Goal: Task Accomplishment & Management: Manage account settings

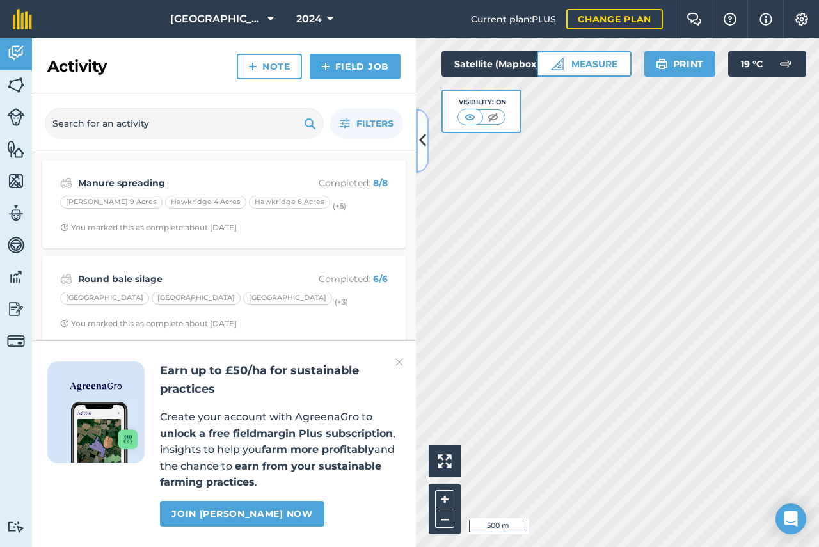
click at [420, 137] on icon at bounding box center [422, 140] width 7 height 22
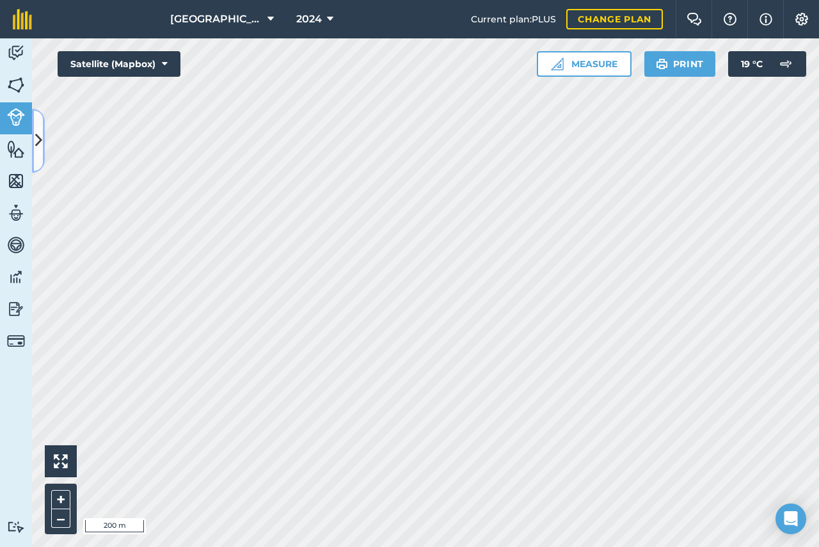
click at [40, 141] on icon at bounding box center [38, 140] width 7 height 22
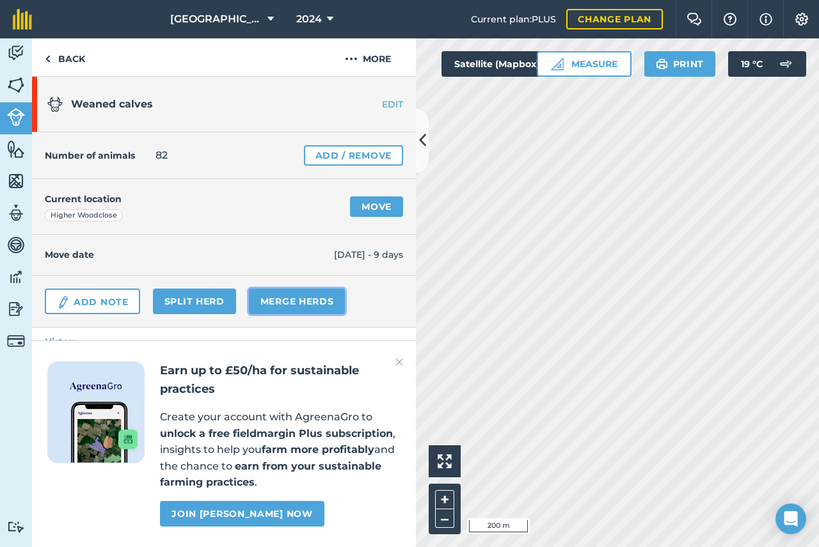
click at [278, 299] on link "Merge Herds" at bounding box center [297, 302] width 97 height 26
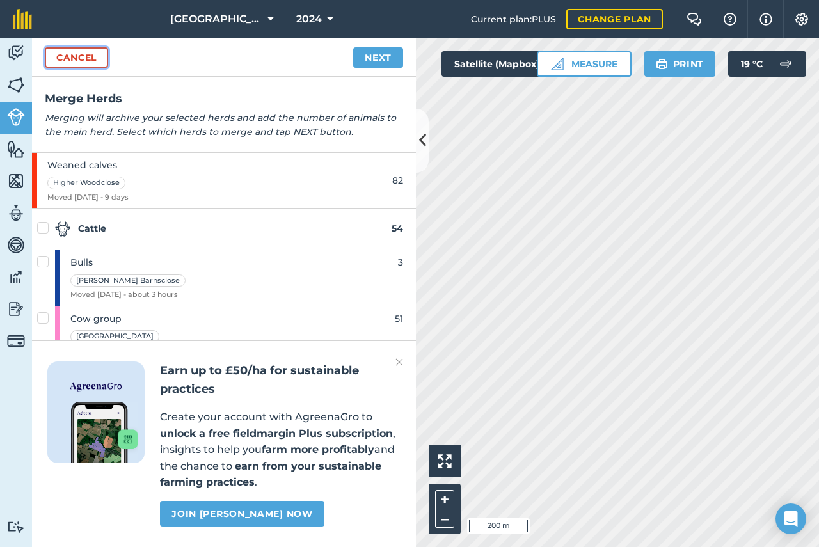
click at [59, 56] on link "Cancel" at bounding box center [76, 57] width 63 height 20
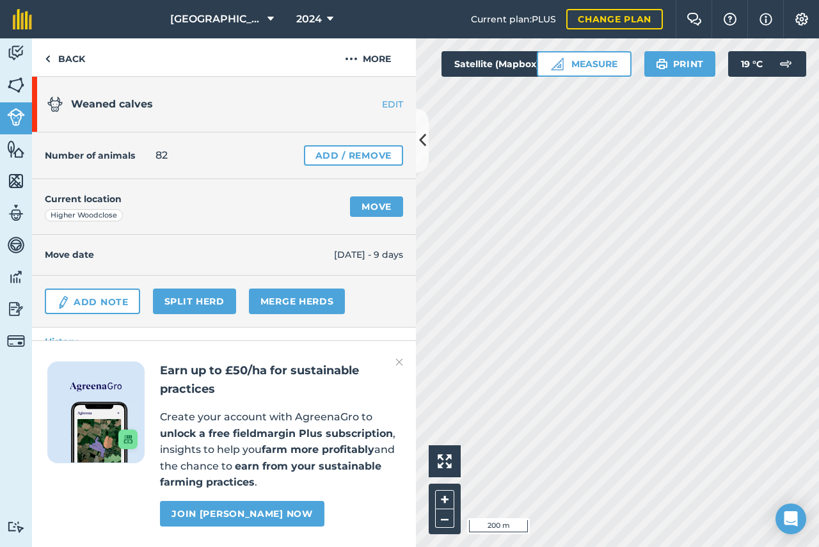
click at [378, 104] on link "EDIT" at bounding box center [375, 104] width 81 height 13
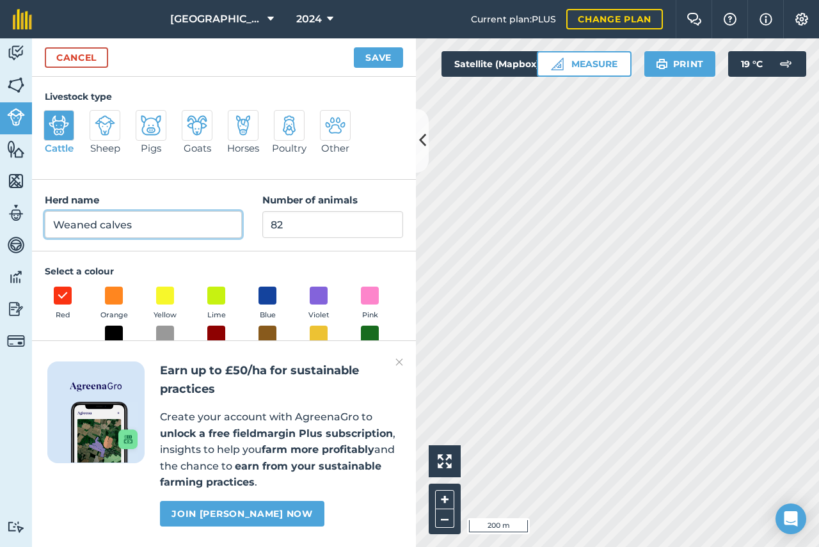
click at [154, 219] on input "Weaned calves" at bounding box center [143, 224] width 197 height 27
type input "Youngstock group"
click at [377, 54] on button "Save" at bounding box center [378, 57] width 49 height 20
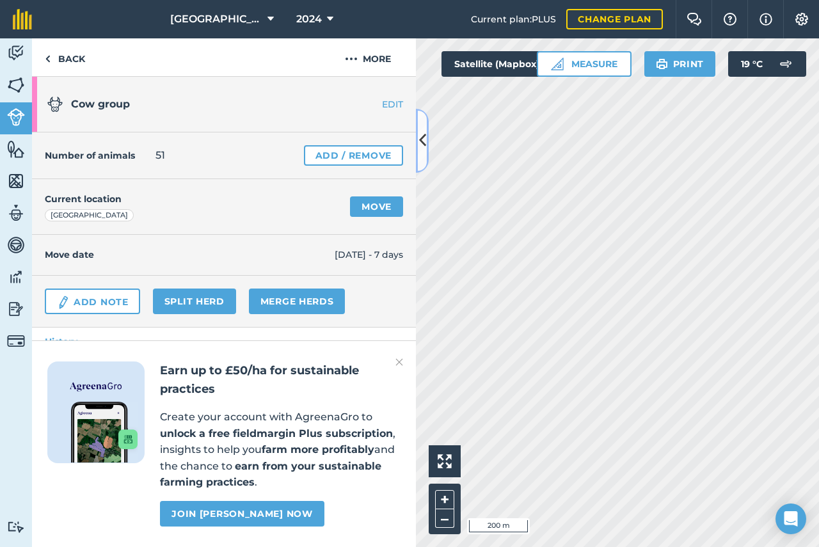
click at [420, 141] on icon at bounding box center [422, 140] width 7 height 22
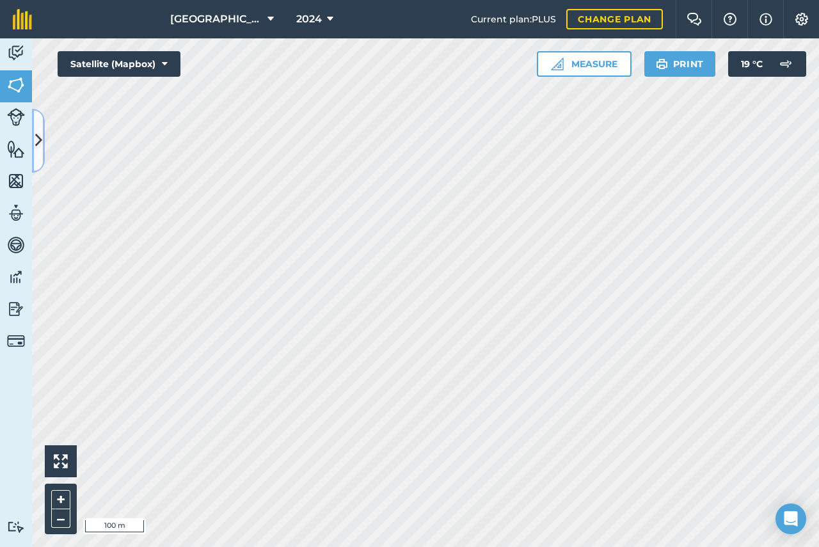
click at [37, 140] on icon at bounding box center [38, 140] width 7 height 22
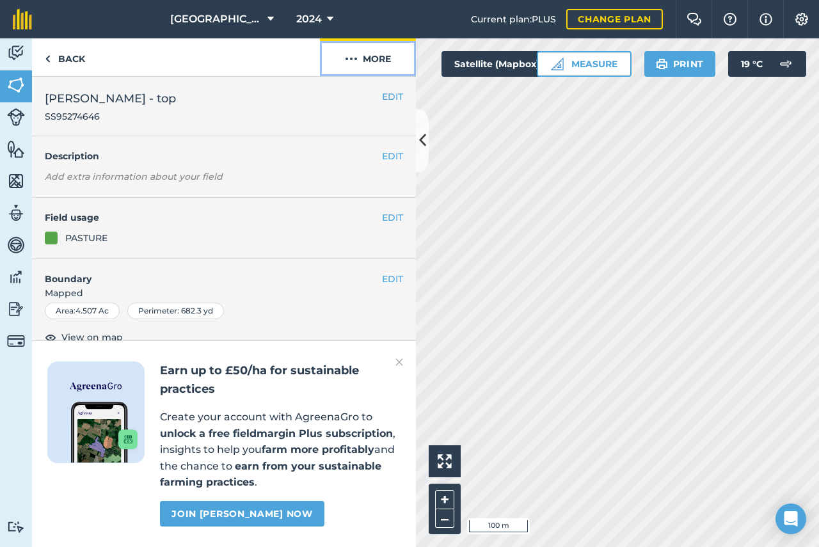
click at [354, 60] on img at bounding box center [351, 58] width 13 height 15
click at [55, 57] on link "Back" at bounding box center [65, 57] width 66 height 38
click at [57, 58] on link "Back" at bounding box center [65, 57] width 66 height 38
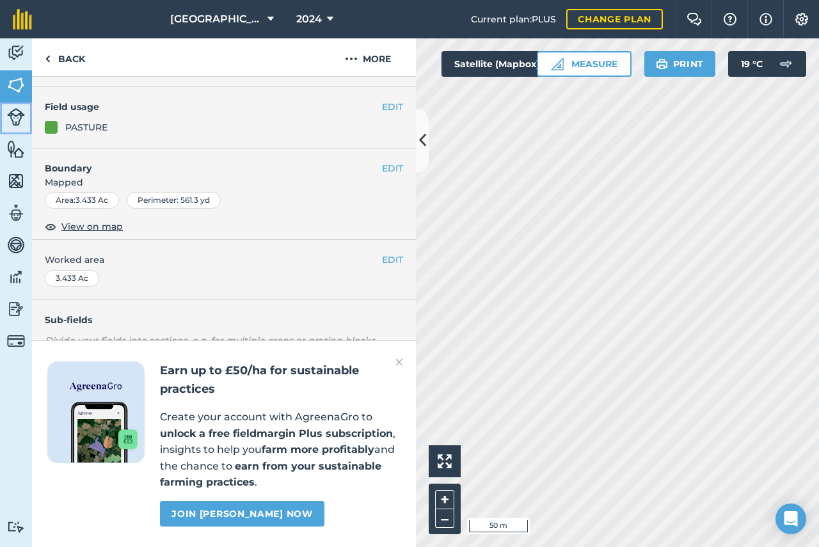
click at [10, 115] on img at bounding box center [16, 117] width 18 height 18
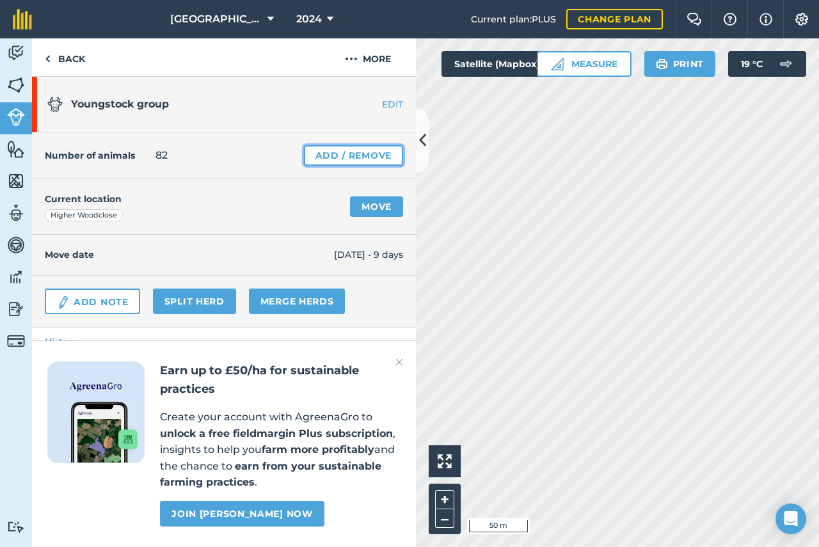
click at [326, 156] on link "Add / Remove" at bounding box center [353, 155] width 99 height 20
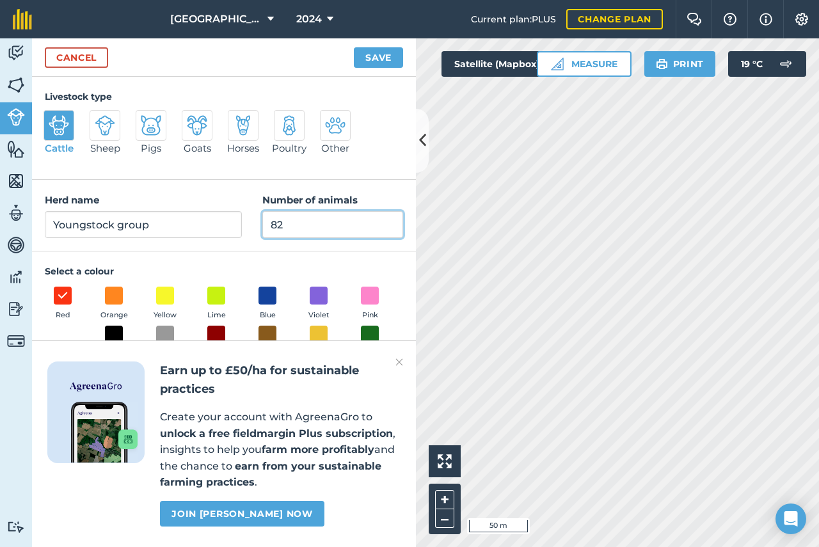
click at [296, 225] on input "82" at bounding box center [332, 224] width 141 height 27
type input "8"
type input "55"
click at [372, 57] on button "Save" at bounding box center [378, 57] width 49 height 20
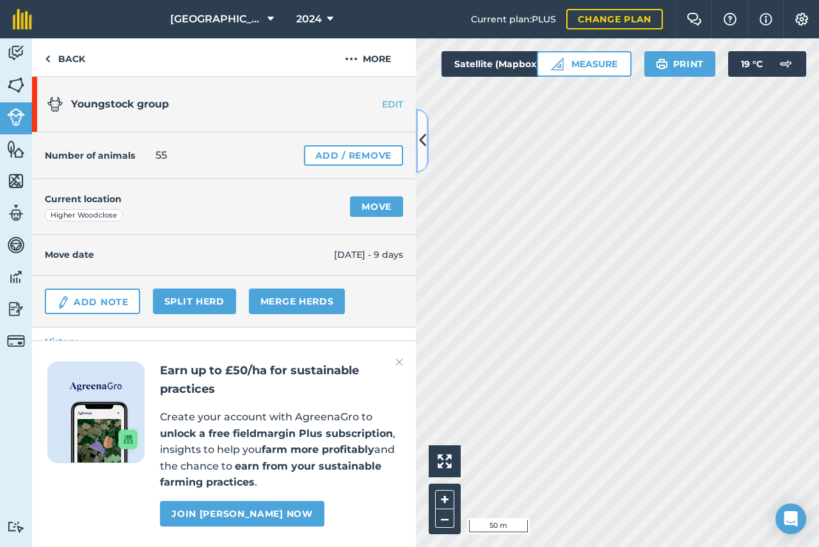
click at [424, 141] on icon at bounding box center [422, 140] width 7 height 22
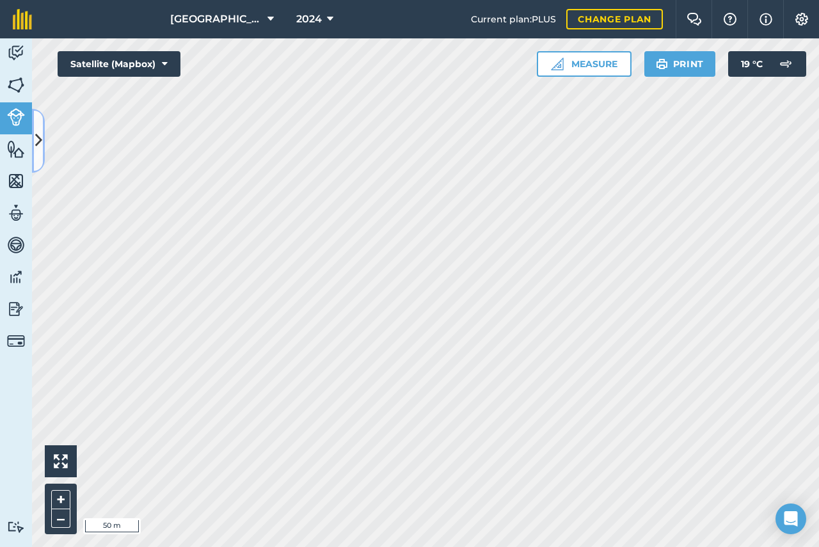
click at [40, 138] on icon at bounding box center [38, 140] width 7 height 22
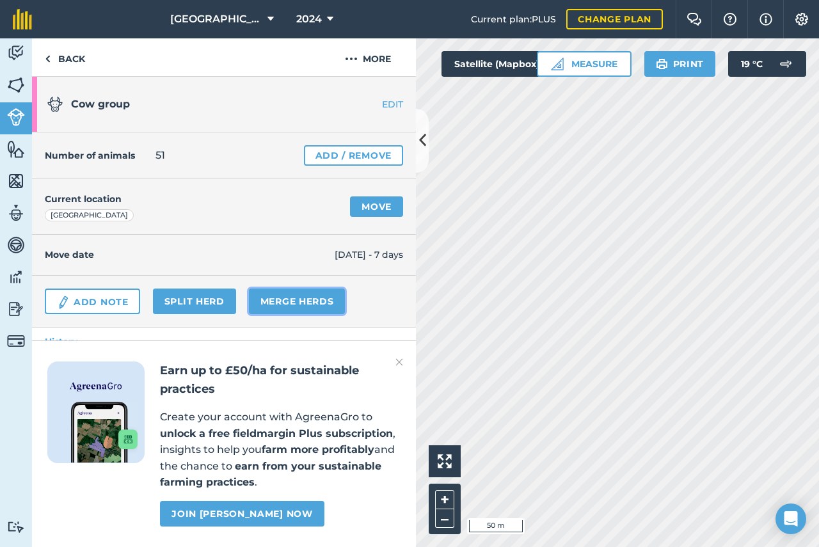
click at [294, 301] on link "Merge Herds" at bounding box center [297, 302] width 97 height 26
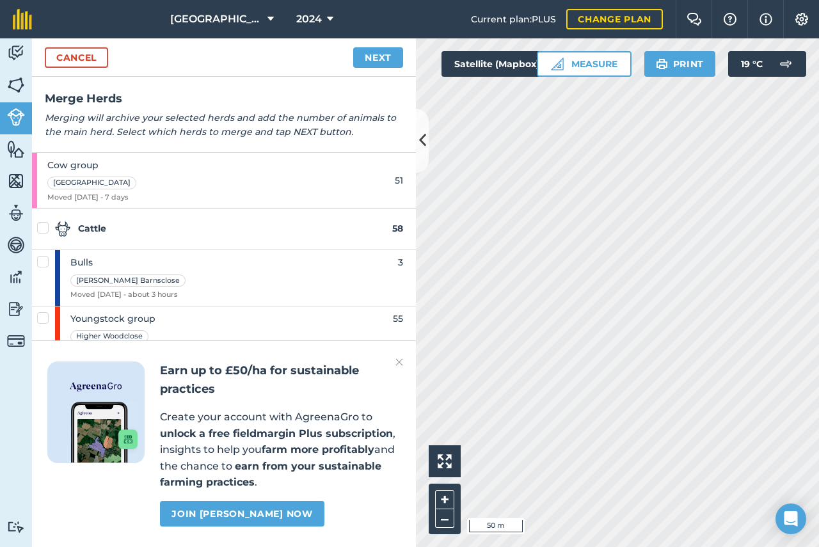
click at [134, 321] on span "Youngstock group" at bounding box center [112, 319] width 85 height 14
click at [132, 316] on span "Youngstock group" at bounding box center [112, 319] width 85 height 14
click at [92, 328] on div "Higher Woodclose" at bounding box center [112, 335] width 85 height 15
checkbox input "true"
click at [370, 61] on link "Next" at bounding box center [378, 57] width 50 height 20
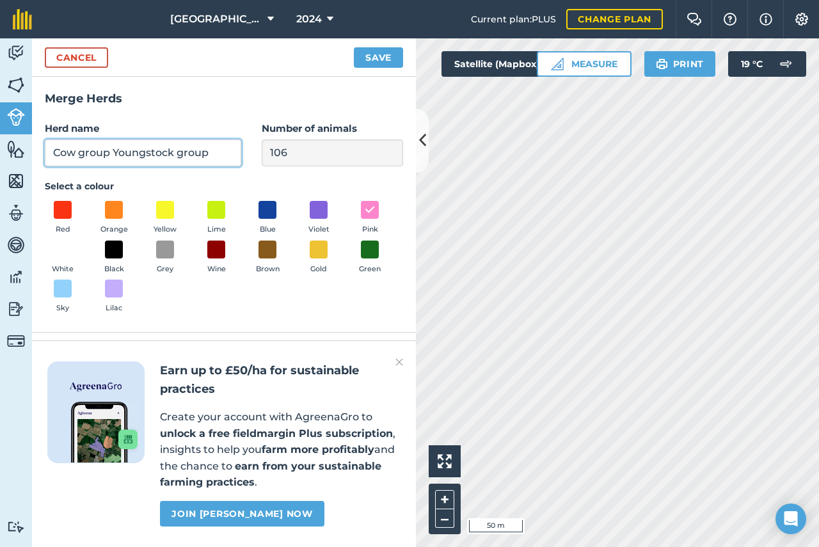
click at [96, 154] on input "Cow group Youngstock group" at bounding box center [143, 152] width 196 height 27
type input "Cow & youngstock group"
click at [54, 54] on link "Cancel" at bounding box center [76, 57] width 63 height 20
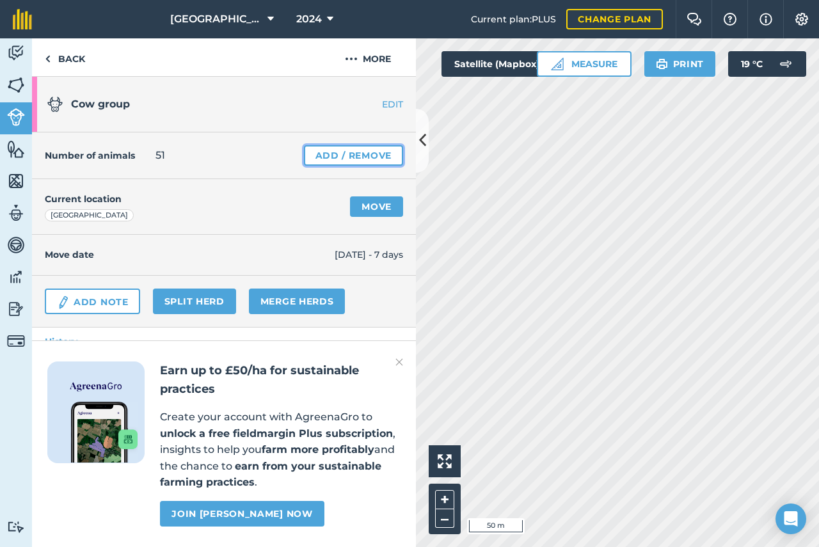
click at [315, 151] on link "Add / Remove" at bounding box center [353, 155] width 99 height 20
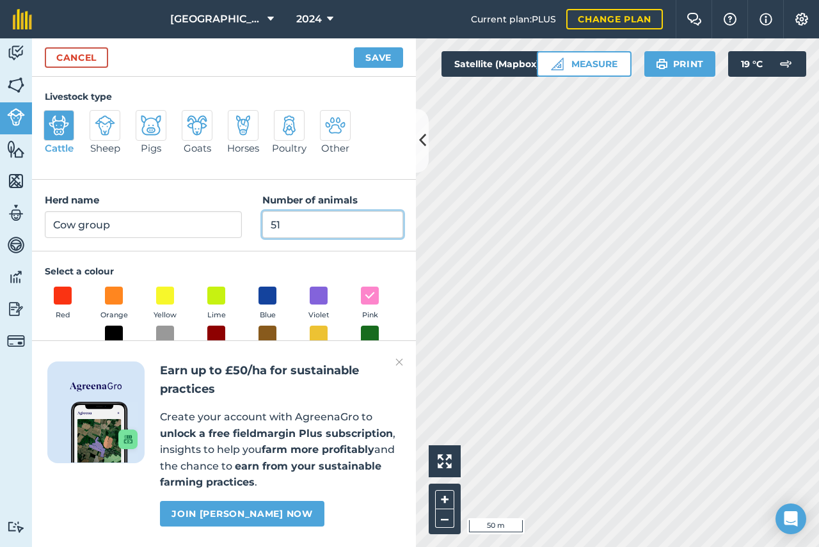
click at [299, 222] on input "51" at bounding box center [332, 224] width 141 height 27
type input "5"
type input "110"
click at [379, 54] on button "Save" at bounding box center [378, 57] width 49 height 20
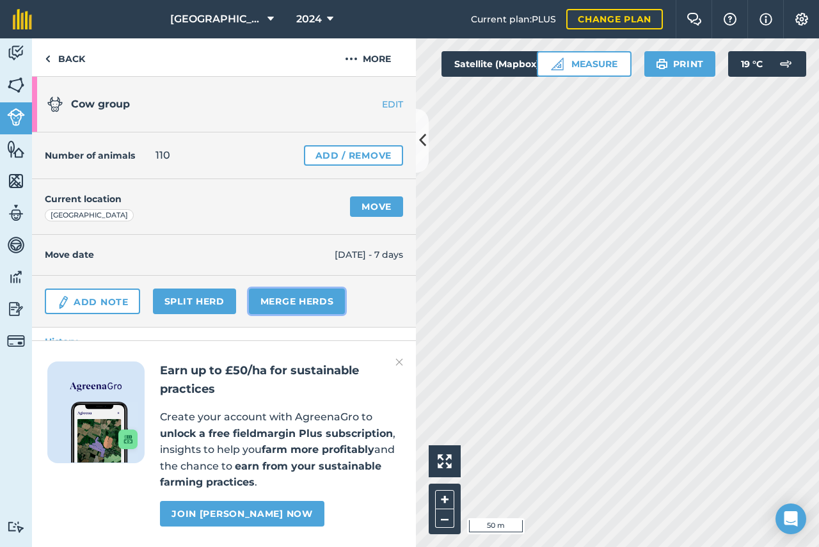
click at [290, 305] on link "Merge Herds" at bounding box center [297, 302] width 97 height 26
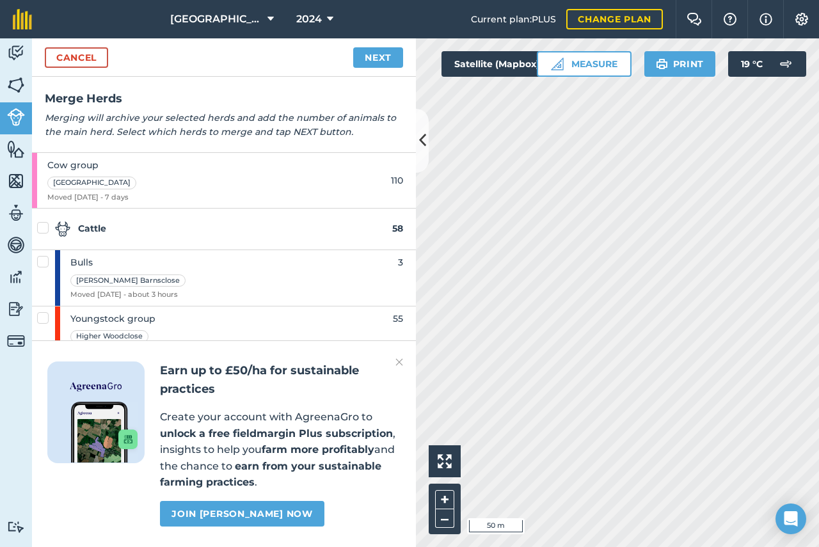
click at [144, 322] on span "Youngstock group" at bounding box center [112, 319] width 85 height 14
checkbox input "true"
click at [386, 58] on link "Next" at bounding box center [378, 57] width 50 height 20
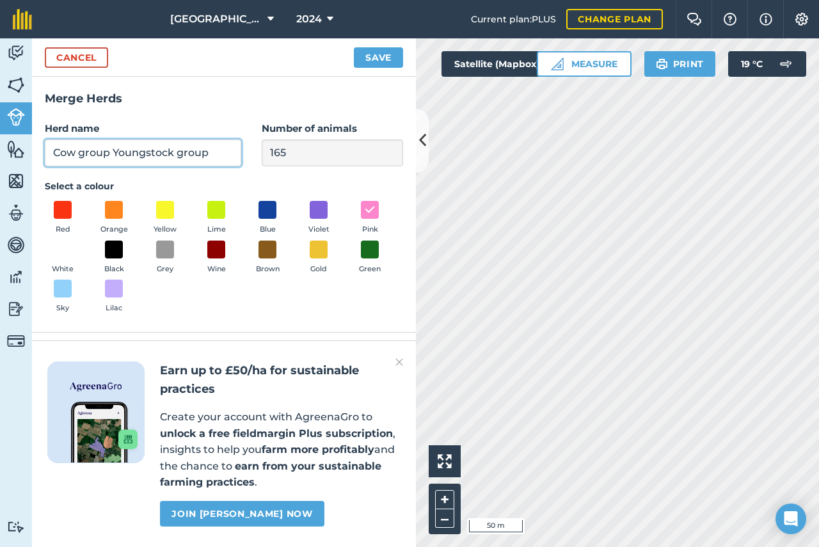
click at [91, 154] on input "Cow group Youngstock group" at bounding box center [143, 152] width 196 height 27
type input "Cow & youngstock group"
click at [385, 60] on button "Save" at bounding box center [378, 57] width 49 height 20
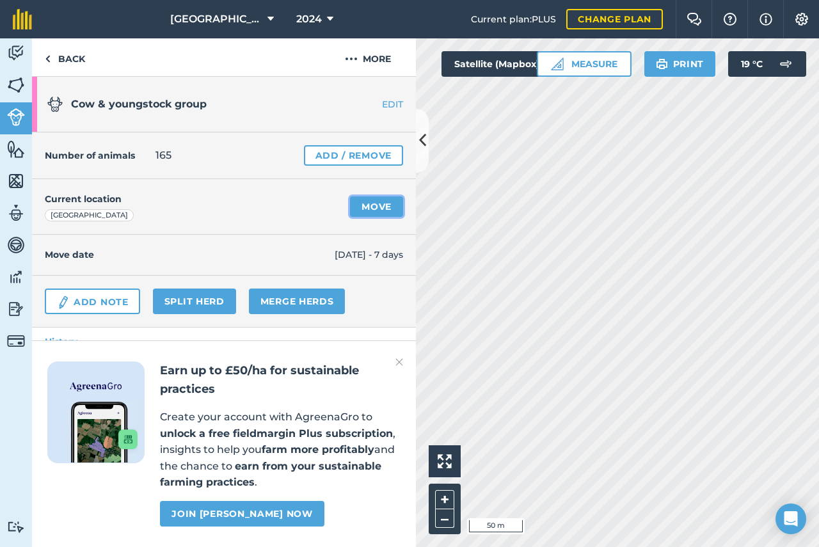
click at [373, 206] on link "Move" at bounding box center [376, 206] width 53 height 20
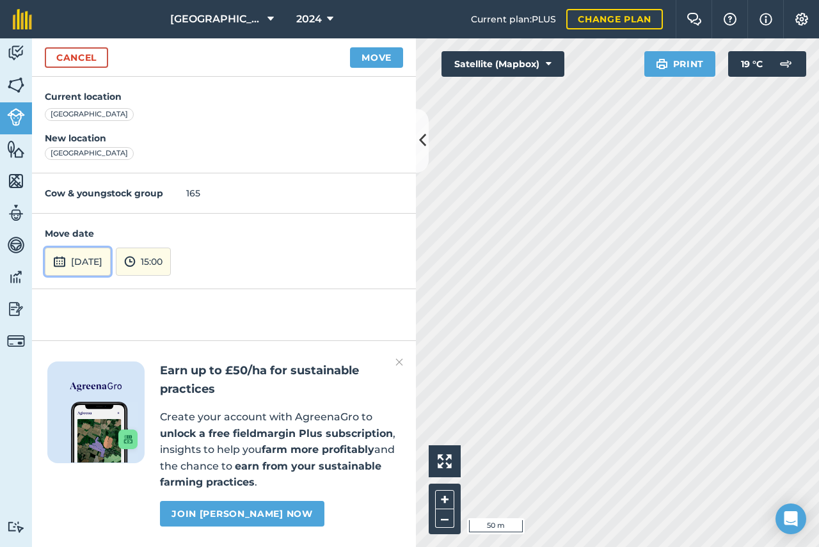
click at [59, 263] on img at bounding box center [59, 261] width 13 height 15
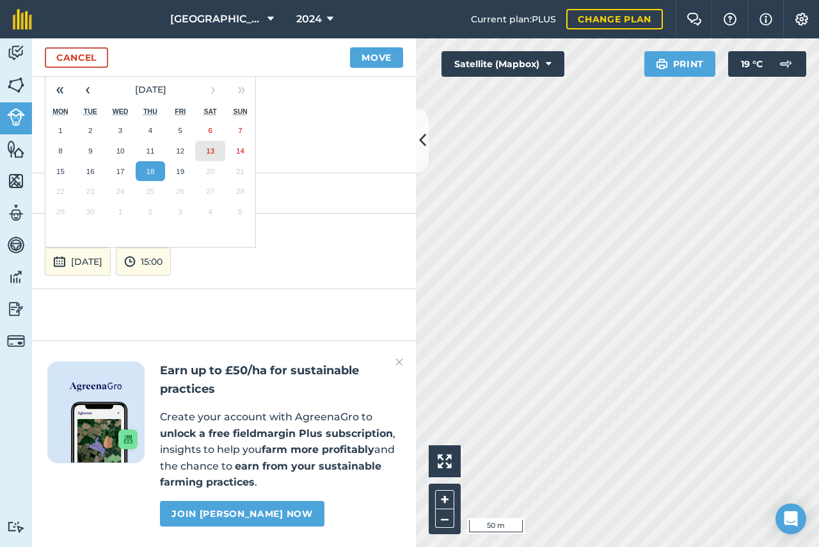
click at [210, 152] on abbr "13" at bounding box center [210, 151] width 8 height 8
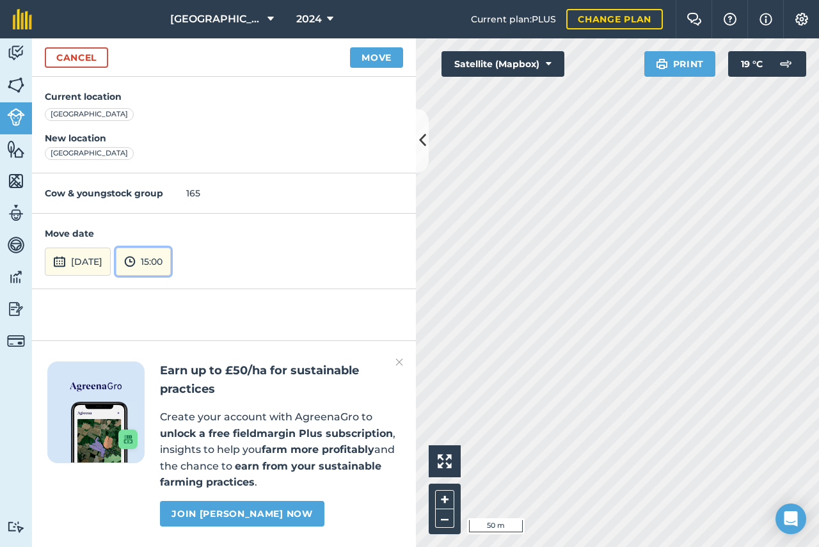
click at [171, 260] on button "15:00" at bounding box center [143, 262] width 55 height 28
click at [169, 172] on button "10:00" at bounding box center [146, 174] width 60 height 20
click at [383, 57] on button "Move" at bounding box center [376, 57] width 53 height 20
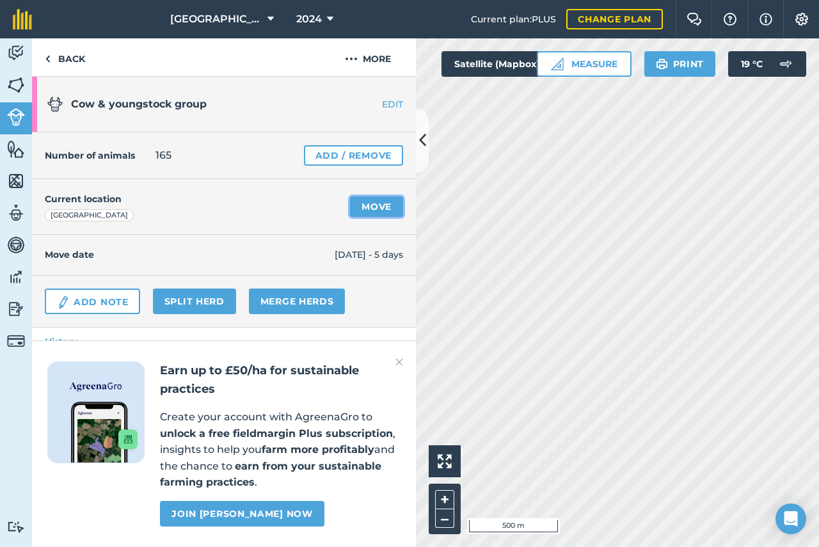
click at [370, 204] on link "Move" at bounding box center [376, 206] width 53 height 20
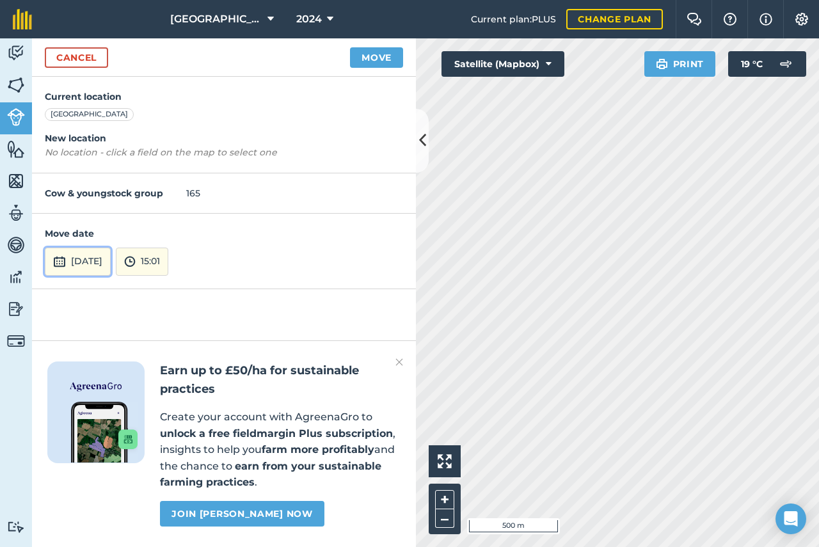
click at [111, 258] on button "[DATE]" at bounding box center [78, 262] width 66 height 28
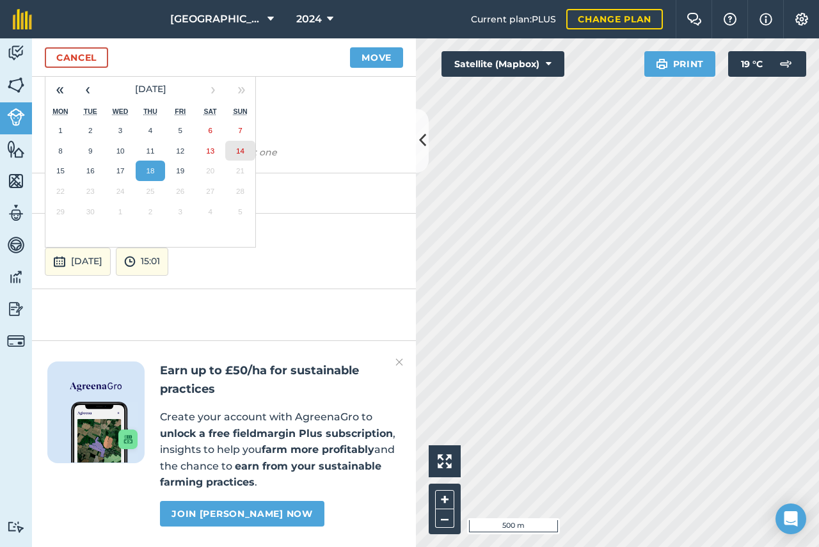
click at [236, 152] on abbr "14" at bounding box center [240, 151] width 8 height 8
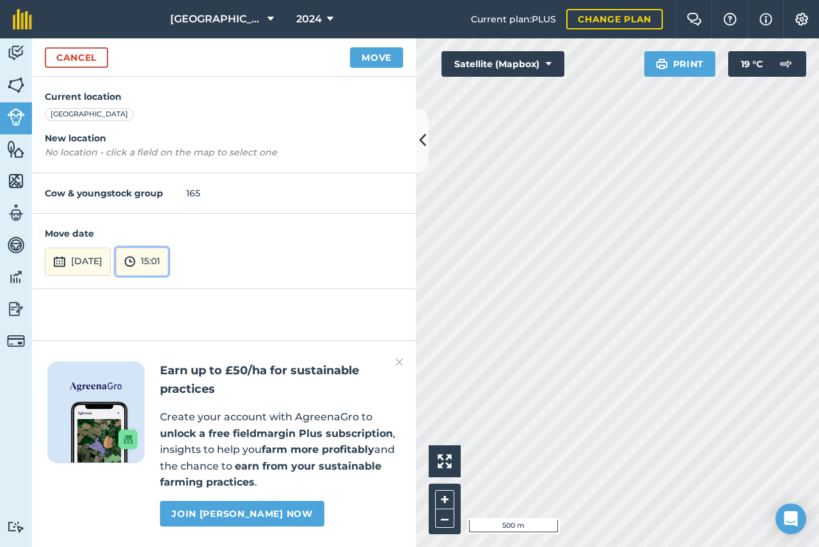
click at [168, 262] on button "15:01" at bounding box center [142, 262] width 52 height 28
click at [176, 154] on button "10:00" at bounding box center [146, 153] width 60 height 20
click at [386, 55] on button "Move" at bounding box center [376, 57] width 53 height 20
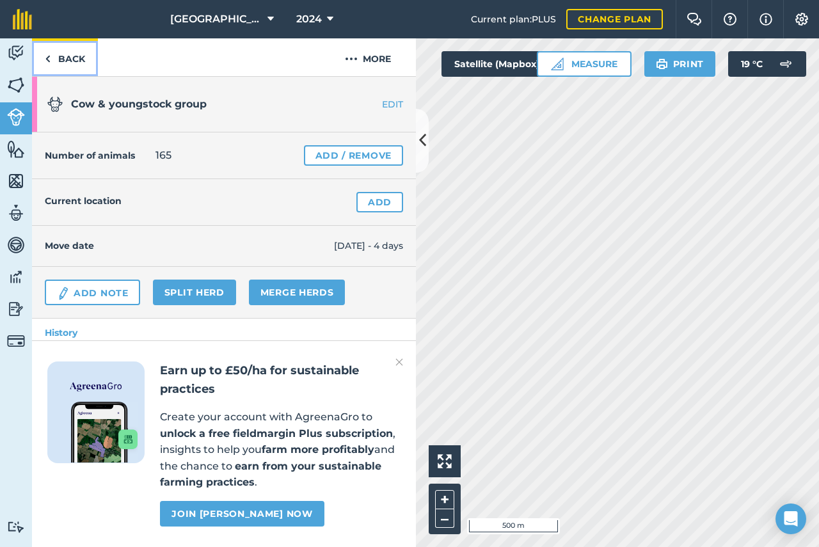
click at [73, 60] on link "Back" at bounding box center [65, 57] width 66 height 38
click at [63, 59] on link "Back" at bounding box center [65, 57] width 66 height 38
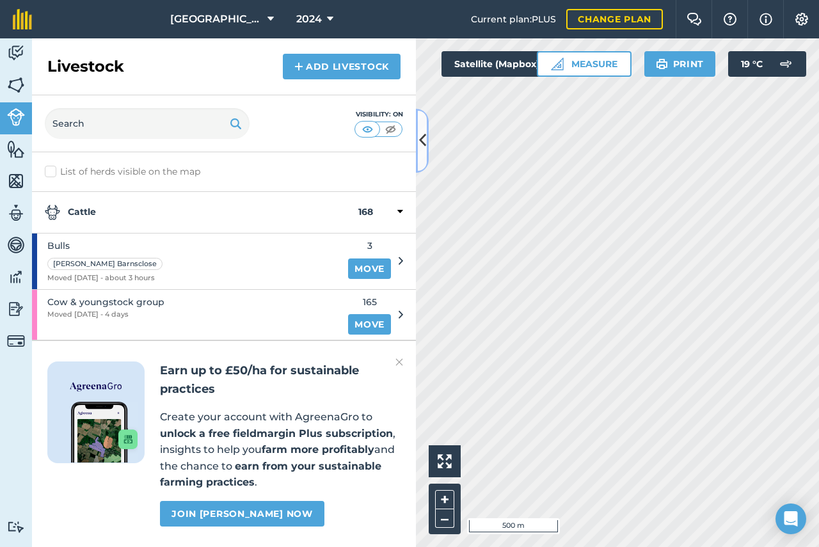
click at [422, 146] on icon at bounding box center [422, 140] width 7 height 22
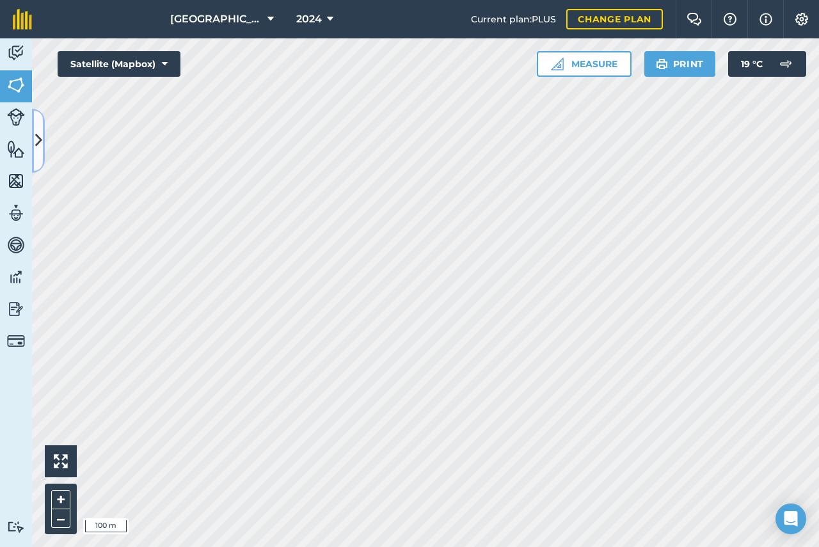
click at [38, 136] on icon at bounding box center [38, 140] width 7 height 22
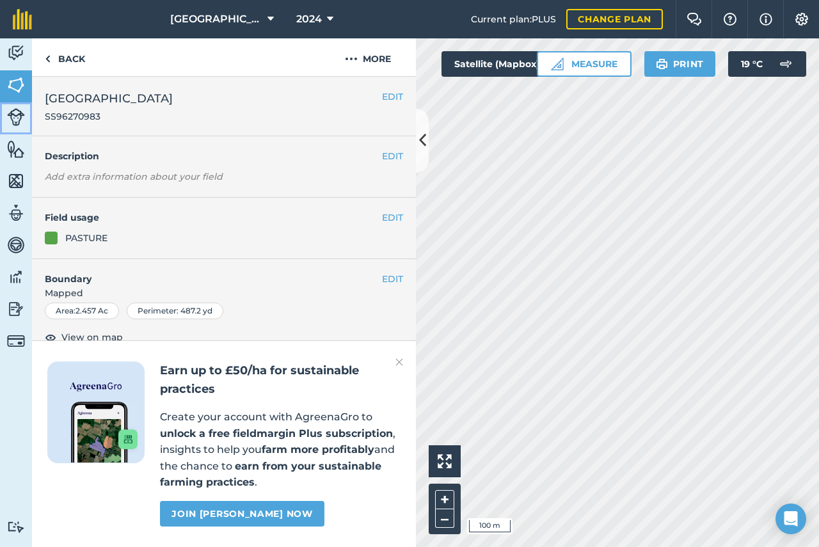
click at [18, 116] on img at bounding box center [16, 117] width 18 height 18
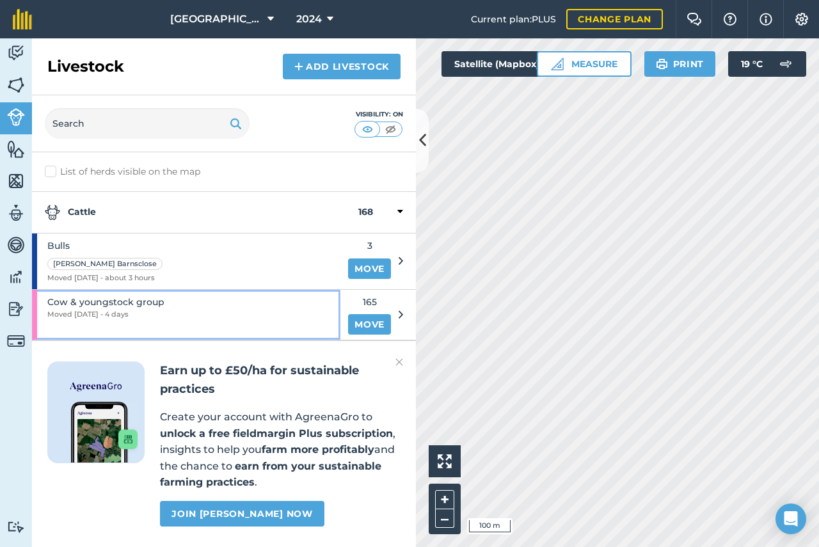
click at [105, 306] on span "Cow & youngstock group" at bounding box center [105, 302] width 117 height 14
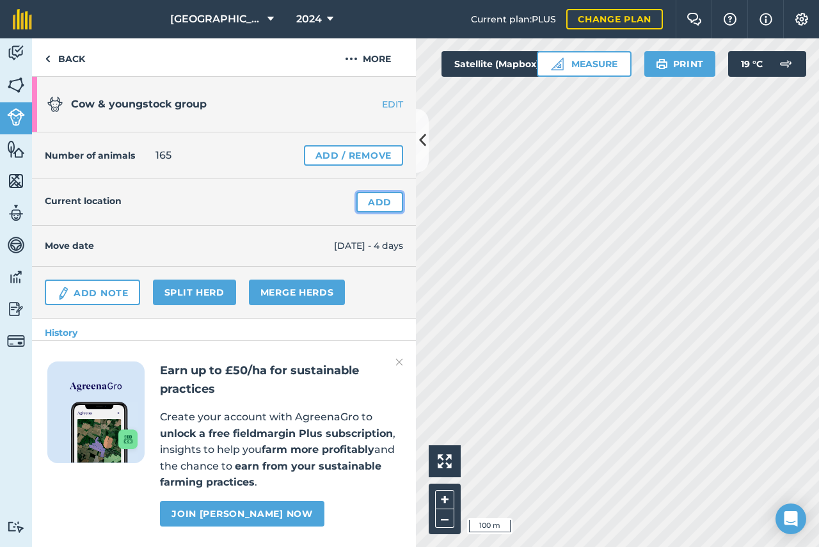
click at [374, 204] on link "Add" at bounding box center [379, 202] width 47 height 20
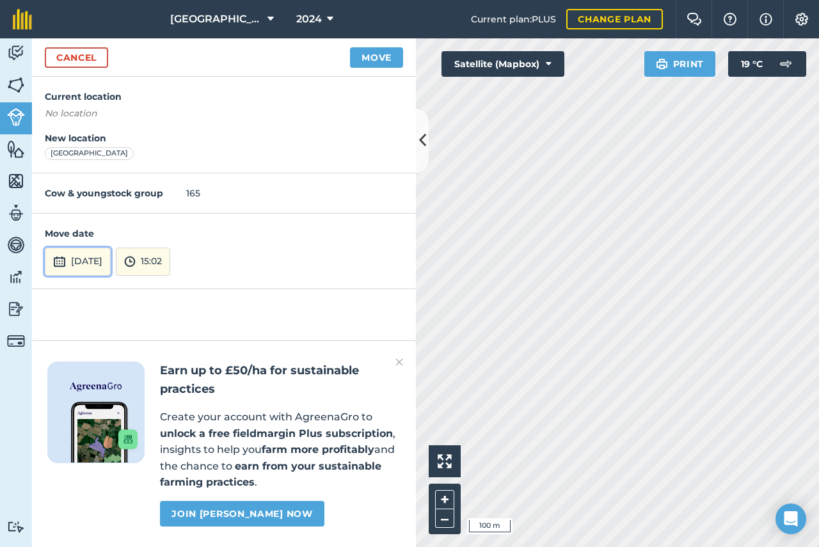
click at [83, 262] on button "[DATE]" at bounding box center [78, 262] width 66 height 28
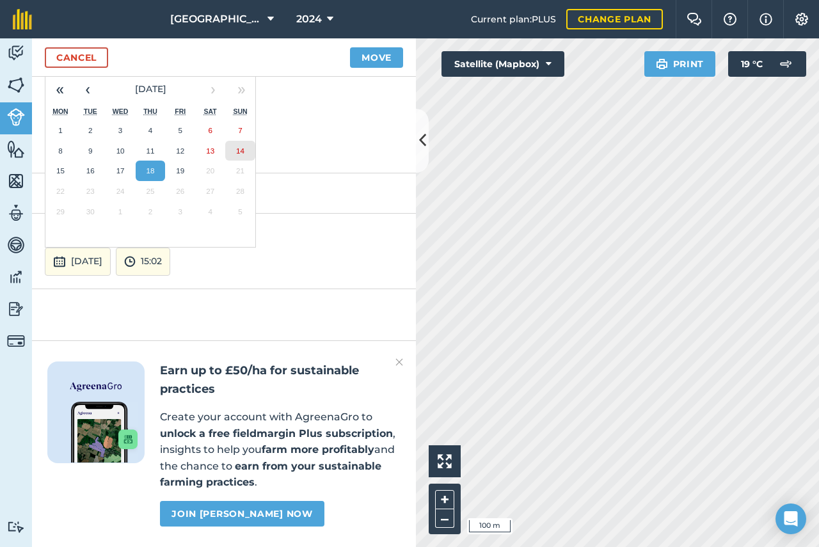
click at [242, 152] on abbr "14" at bounding box center [240, 151] width 8 height 8
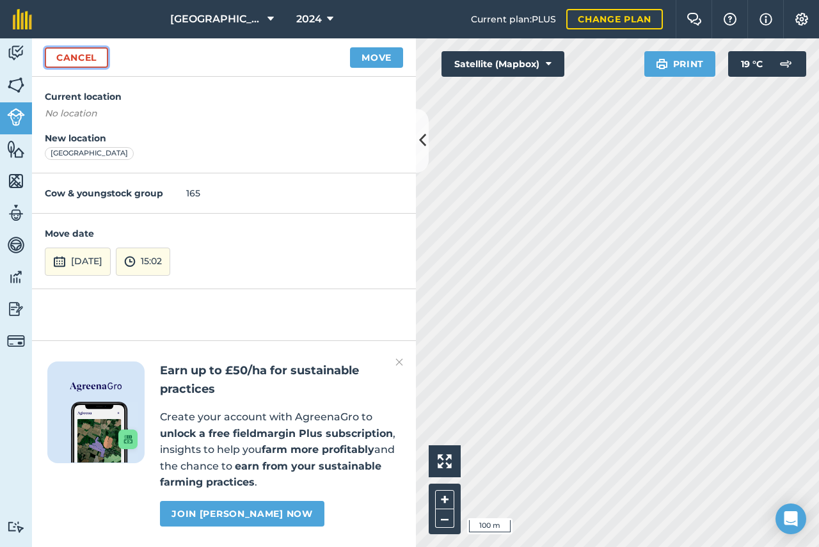
click at [59, 58] on link "Cancel" at bounding box center [76, 57] width 63 height 20
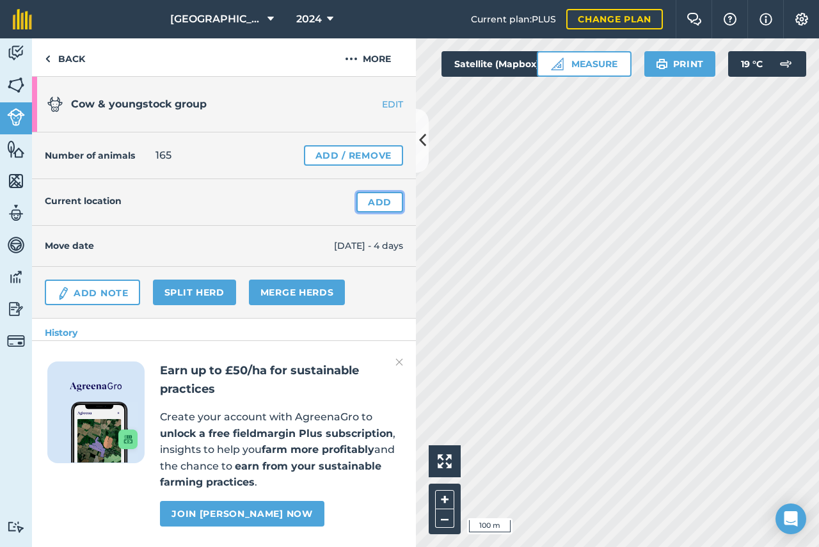
click at [367, 203] on link "Add" at bounding box center [379, 202] width 47 height 20
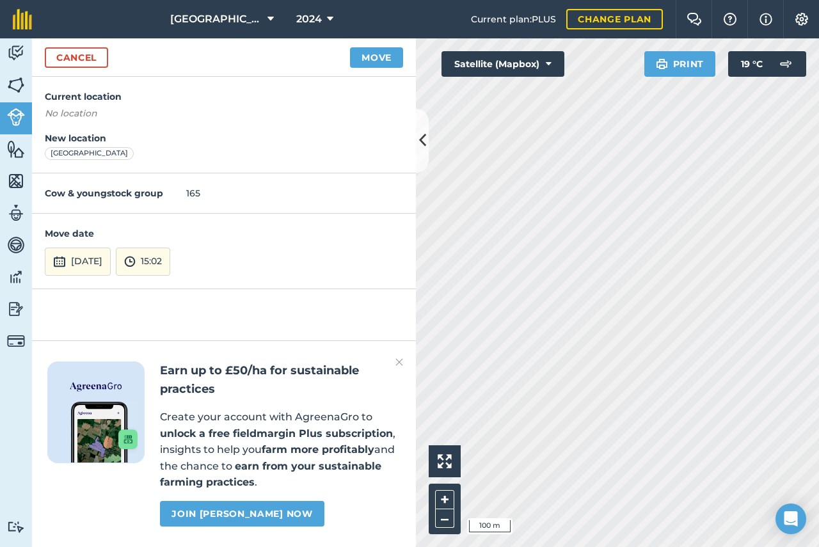
click at [59, 117] on em "No location" at bounding box center [71, 113] width 52 height 12
click at [111, 264] on button "[DATE]" at bounding box center [78, 262] width 66 height 28
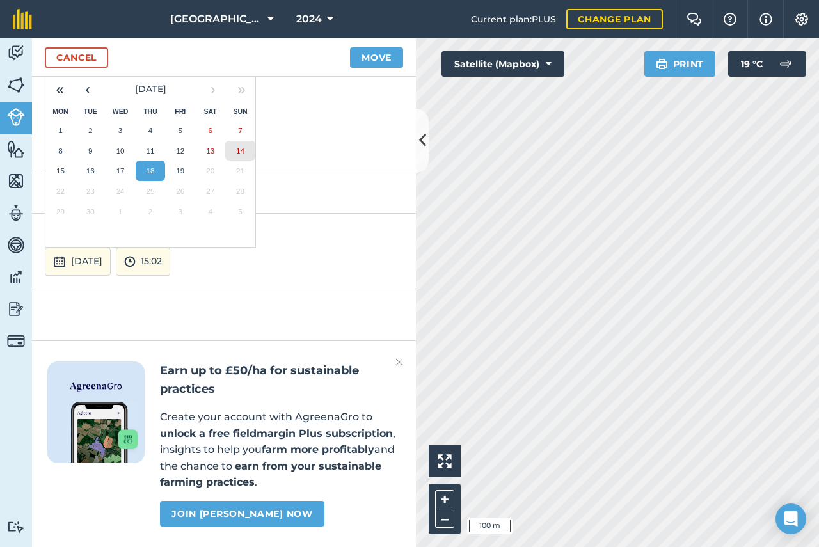
click at [239, 150] on abbr "14" at bounding box center [240, 151] width 8 height 8
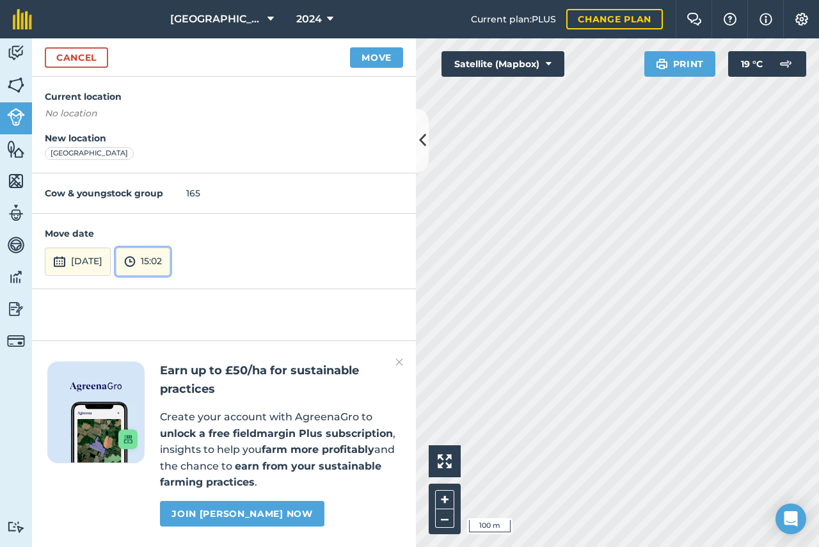
click at [170, 262] on button "15:02" at bounding box center [143, 262] width 54 height 28
click at [166, 138] on button "10:00" at bounding box center [146, 141] width 60 height 20
click at [373, 55] on button "Move" at bounding box center [376, 57] width 53 height 20
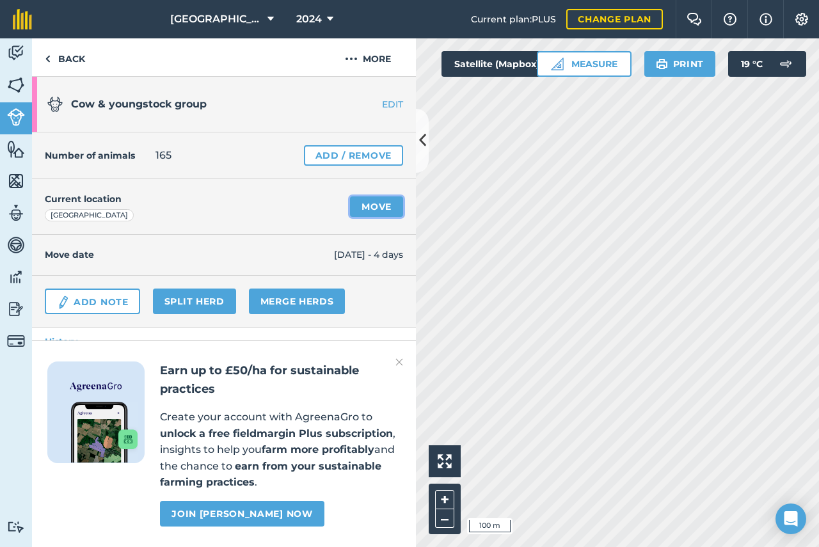
click at [377, 205] on link "Move" at bounding box center [376, 206] width 53 height 20
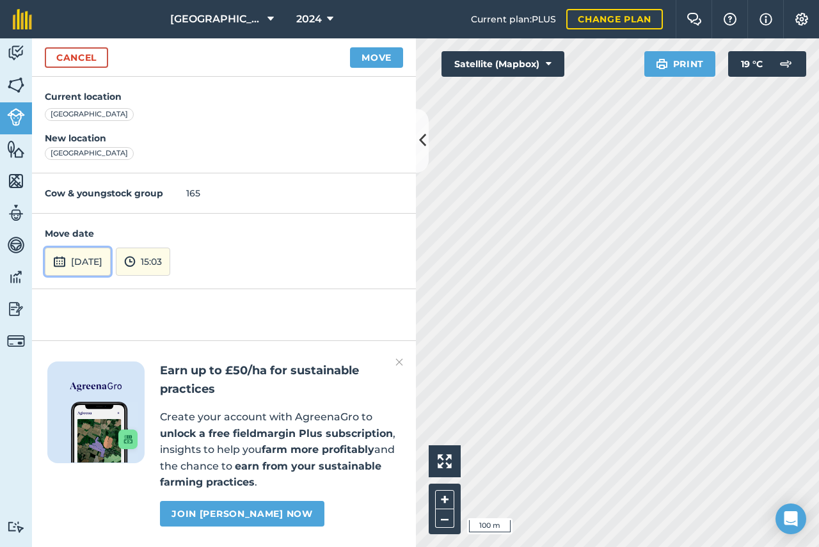
click at [83, 263] on button "[DATE]" at bounding box center [78, 262] width 66 height 28
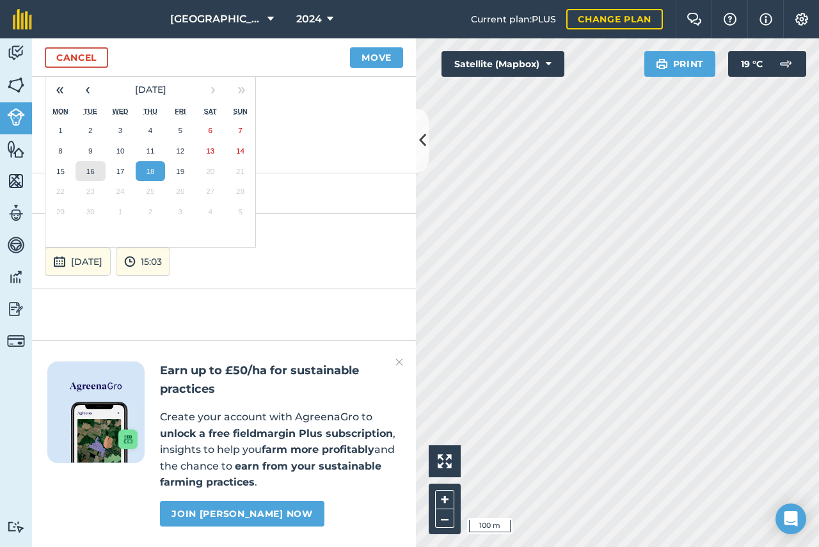
click at [92, 172] on abbr "16" at bounding box center [90, 171] width 8 height 8
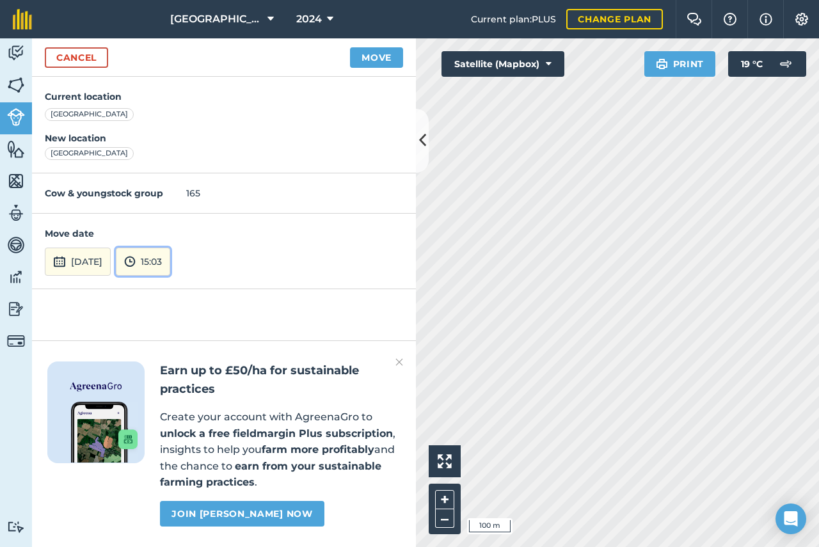
click at [170, 260] on button "15:03" at bounding box center [143, 262] width 54 height 28
click at [170, 140] on button "10:00" at bounding box center [146, 141] width 60 height 20
click at [376, 54] on button "Move" at bounding box center [376, 57] width 53 height 20
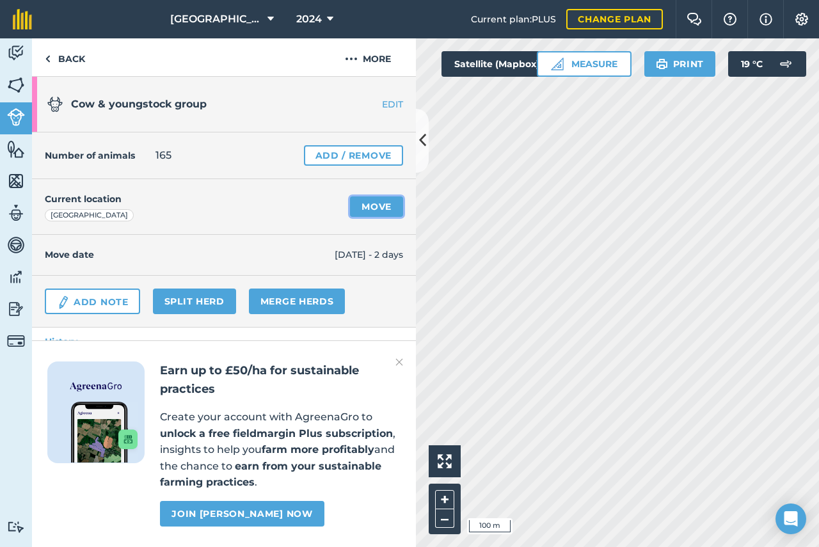
click at [362, 205] on link "Move" at bounding box center [376, 206] width 53 height 20
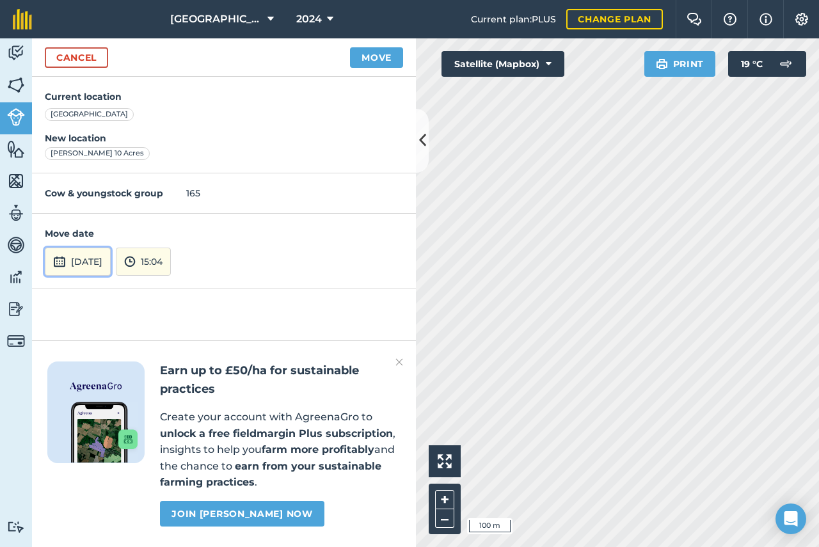
click at [92, 264] on button "[DATE]" at bounding box center [78, 262] width 66 height 28
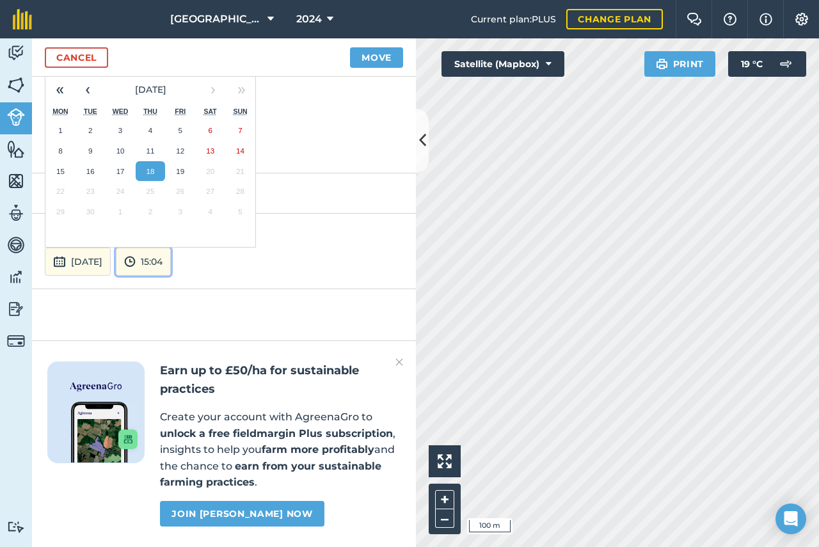
click at [171, 264] on button "15:04" at bounding box center [143, 262] width 55 height 28
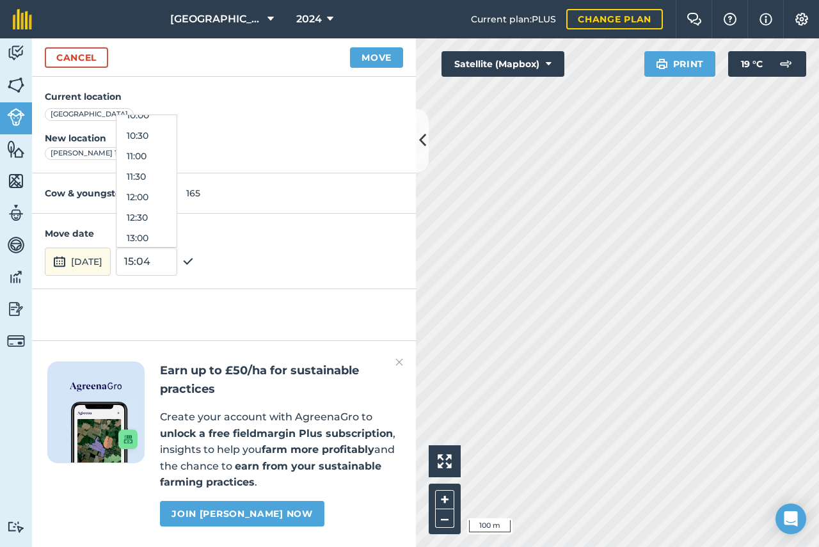
scroll to position [394, 0]
click at [166, 141] on button "10:00" at bounding box center [146, 141] width 60 height 20
click at [377, 58] on button "Move" at bounding box center [376, 57] width 53 height 20
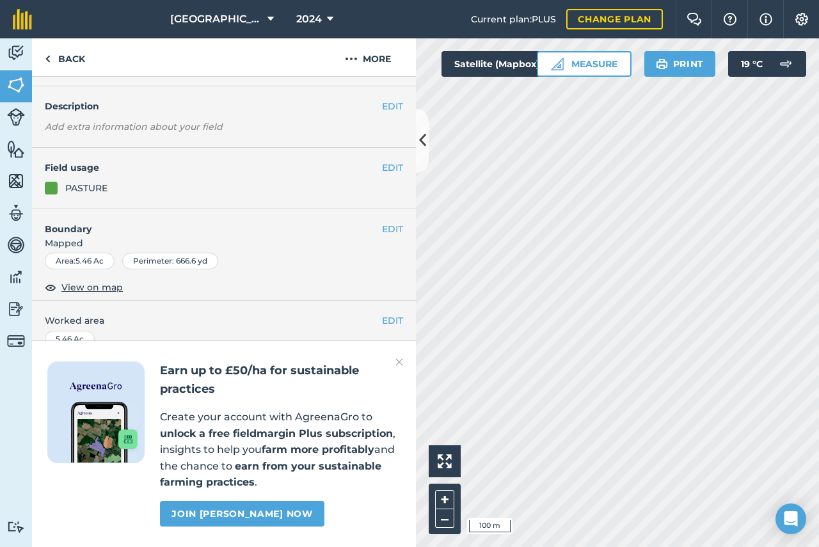
scroll to position [147, 0]
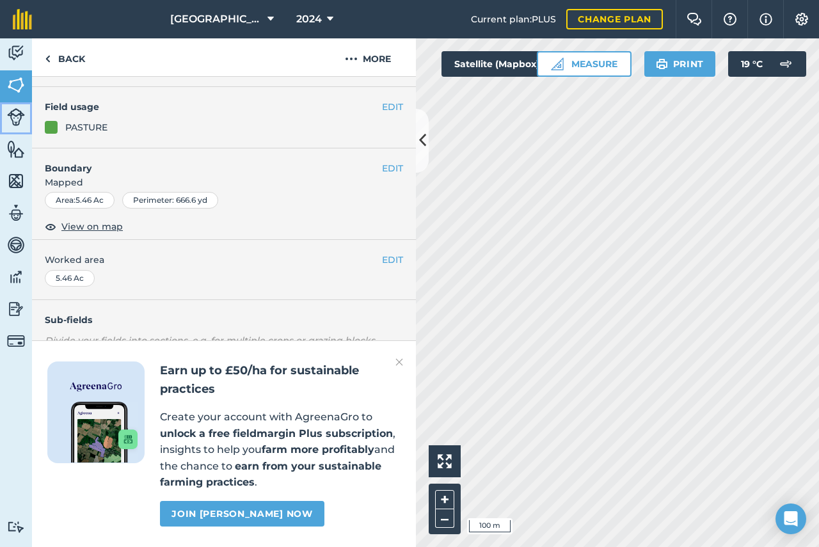
click at [17, 119] on img at bounding box center [16, 117] width 18 height 18
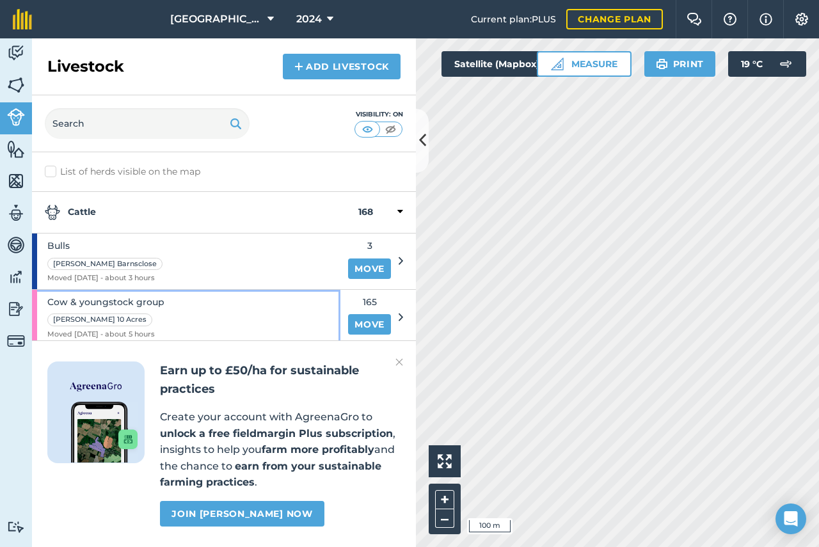
click at [99, 306] on span "Cow & youngstock group" at bounding box center [105, 302] width 117 height 14
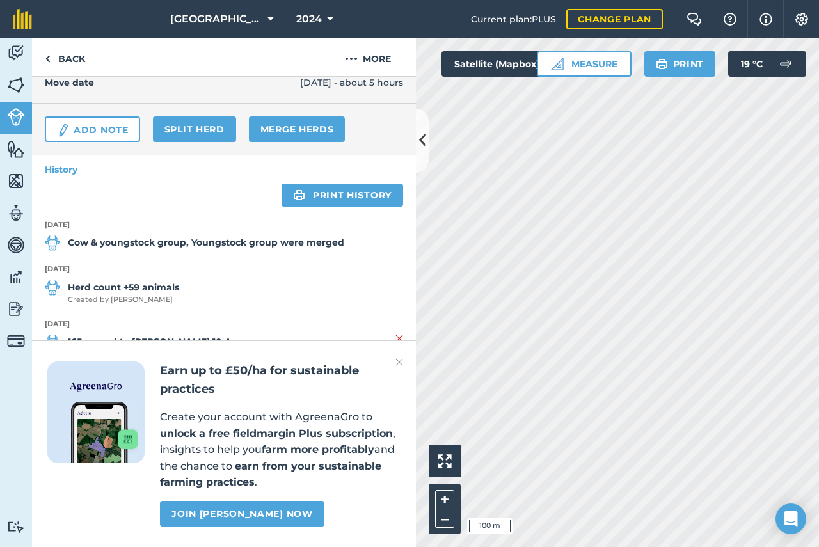
scroll to position [128, 0]
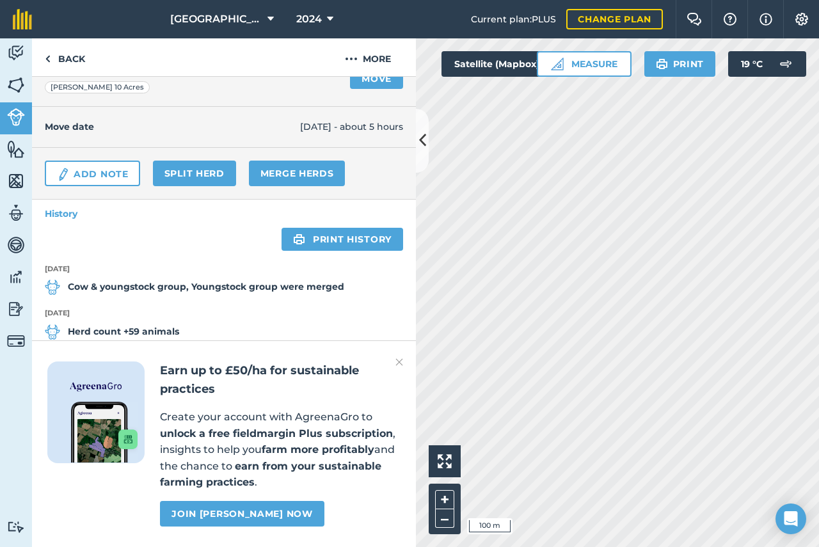
click at [270, 288] on strong "Cow & youngstock group, Youngstock group were merged" at bounding box center [206, 287] width 276 height 14
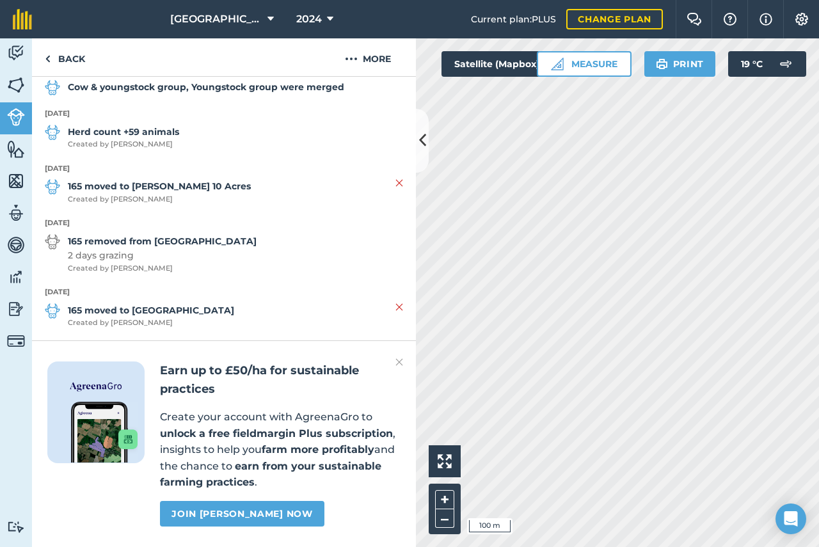
scroll to position [192, 0]
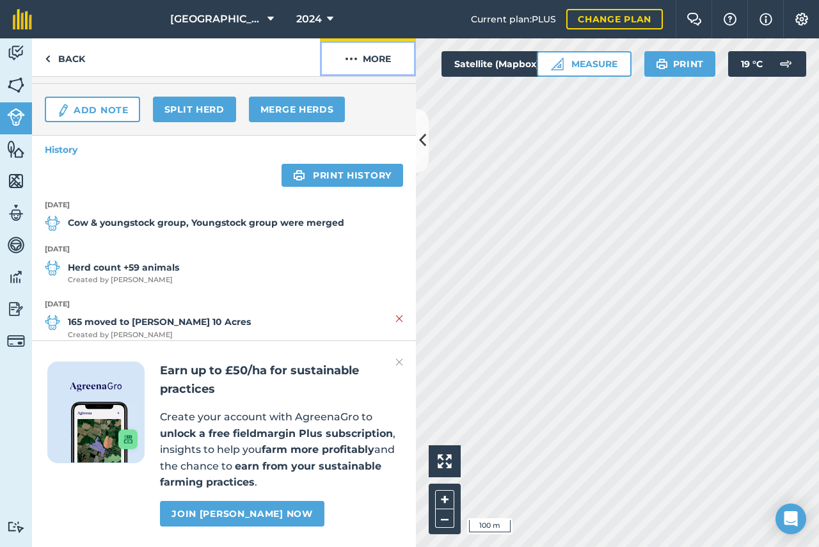
click at [358, 59] on button "More" at bounding box center [368, 57] width 96 height 38
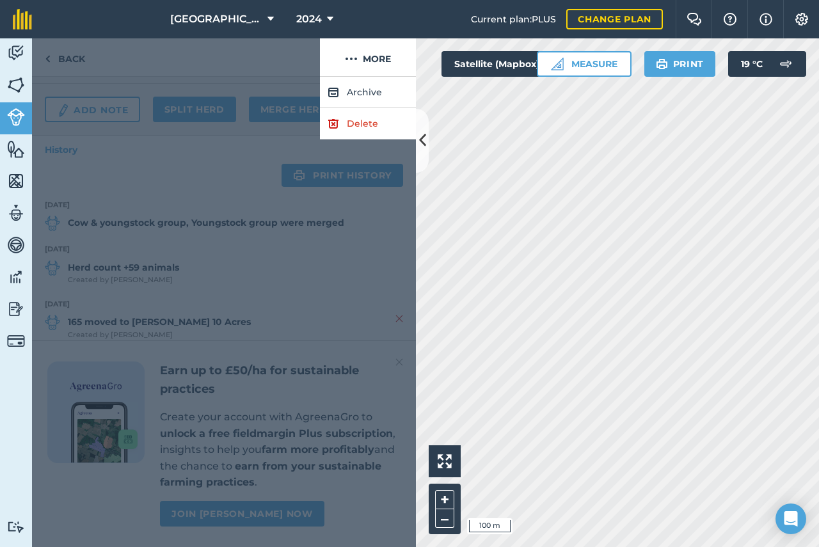
click at [360, 271] on div at bounding box center [224, 312] width 384 height 470
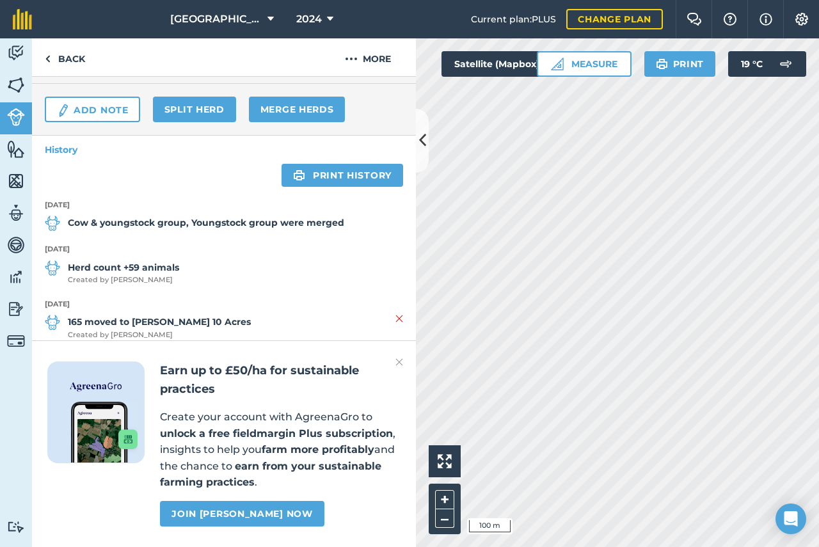
click at [50, 219] on img at bounding box center [52, 223] width 15 height 15
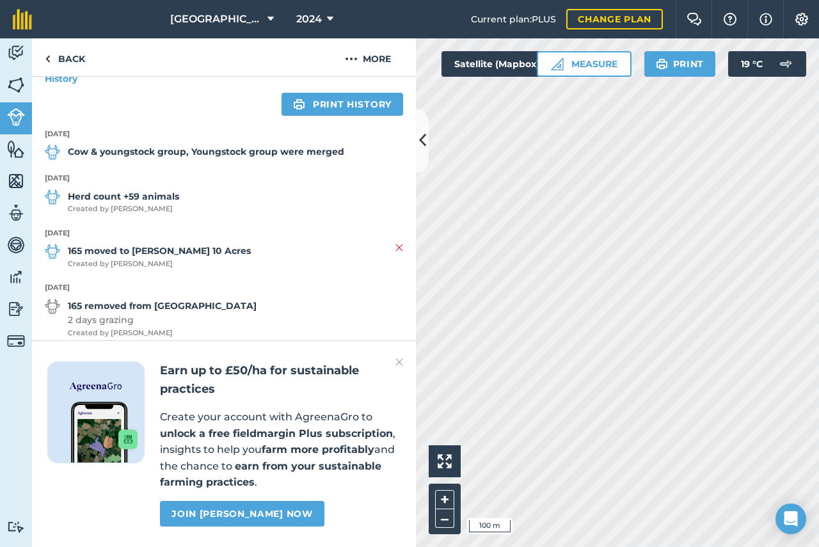
scroll to position [448, 0]
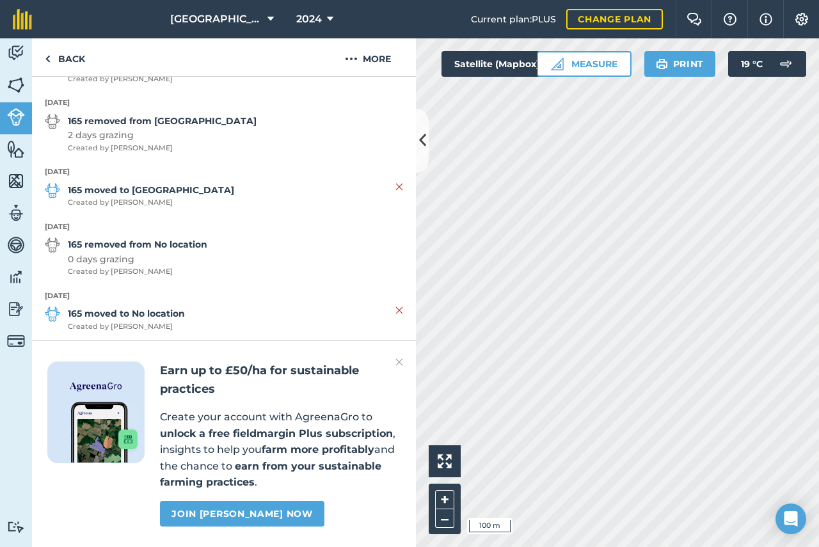
click at [398, 363] on img at bounding box center [399, 361] width 8 height 15
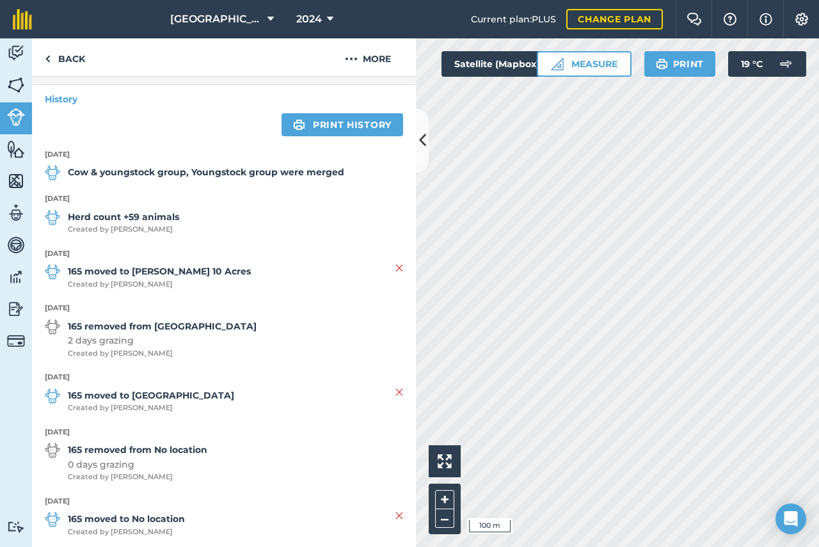
scroll to position [64, 0]
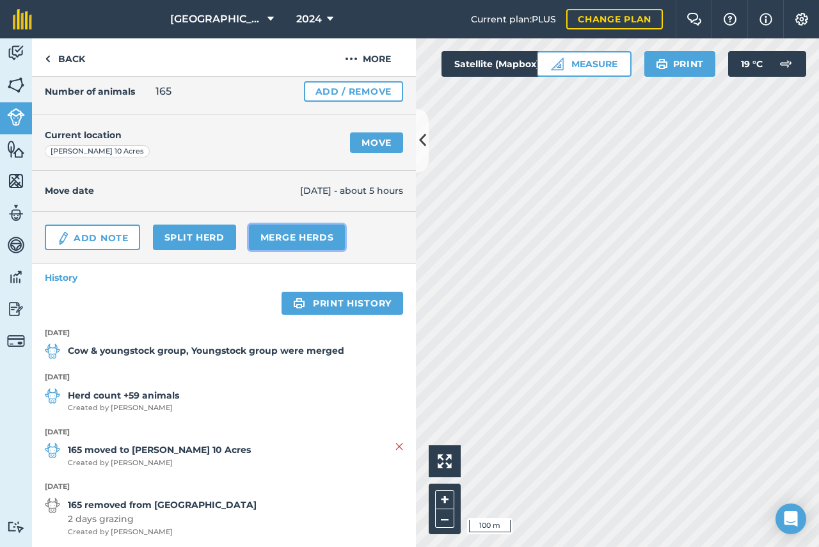
click at [304, 239] on link "Merge Herds" at bounding box center [297, 238] width 97 height 26
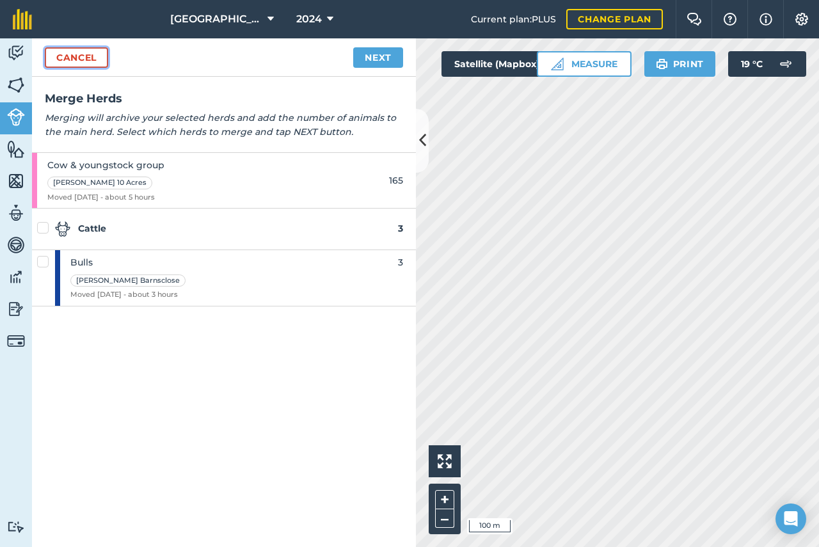
click at [77, 52] on link "Cancel" at bounding box center [76, 57] width 63 height 20
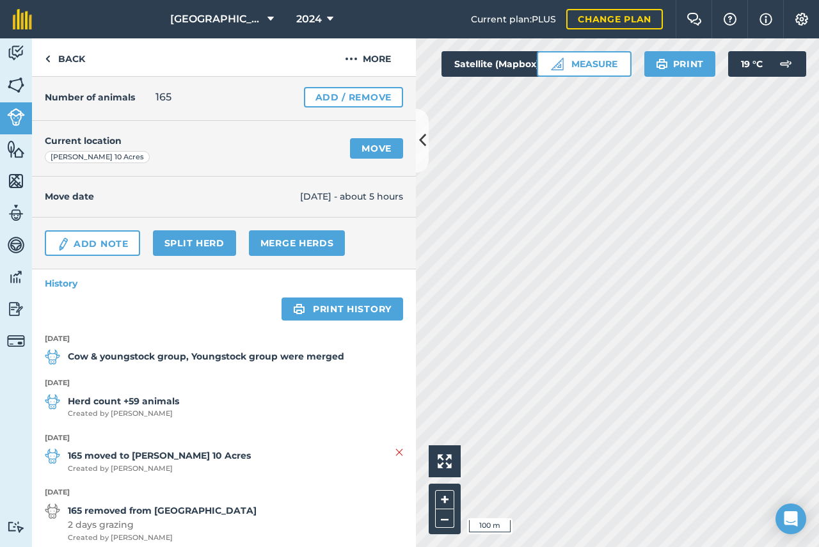
scroll to position [192, 0]
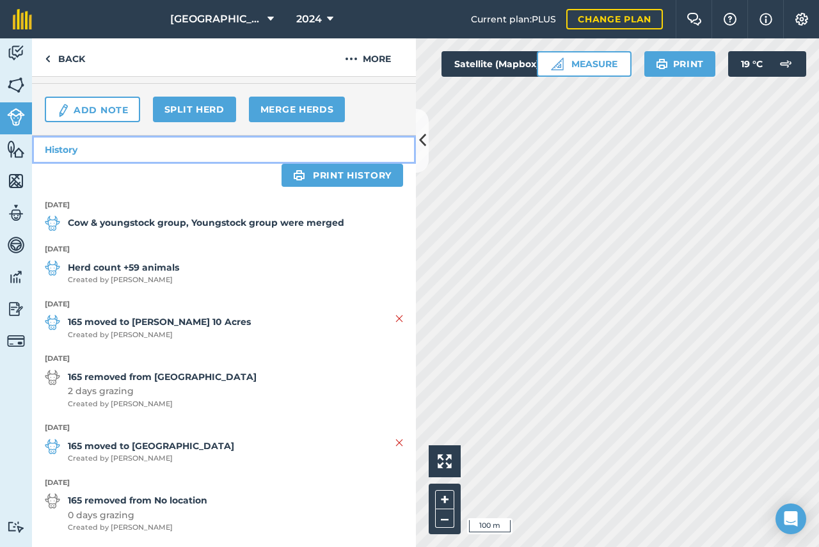
click at [58, 150] on link "History" at bounding box center [224, 150] width 384 height 28
click at [76, 151] on link "History" at bounding box center [224, 150] width 384 height 28
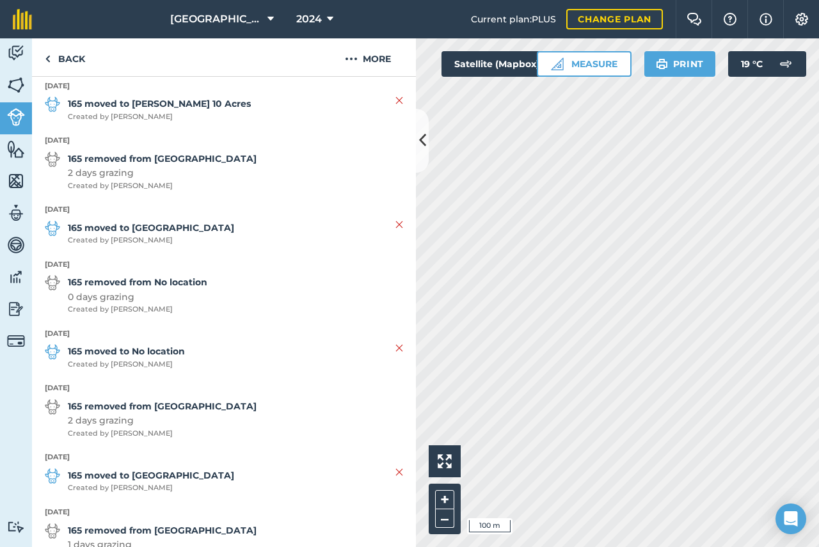
scroll to position [512, 0]
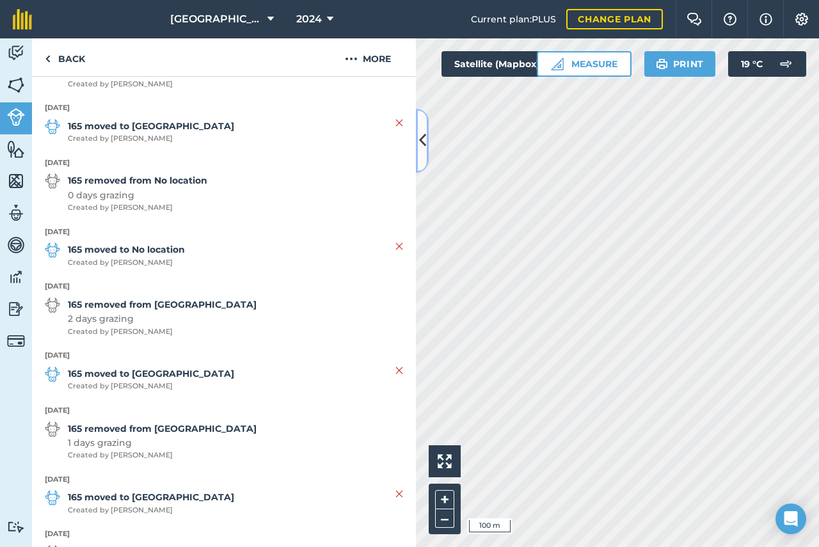
drag, startPoint x: 417, startPoint y: 127, endPoint x: 421, endPoint y: 133, distance: 6.9
click at [421, 132] on button at bounding box center [422, 141] width 13 height 64
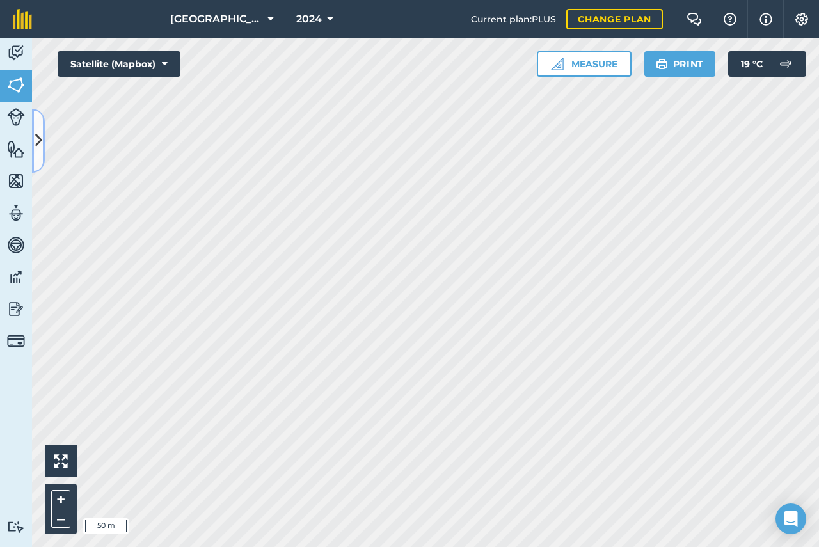
click at [43, 138] on button at bounding box center [38, 141] width 13 height 64
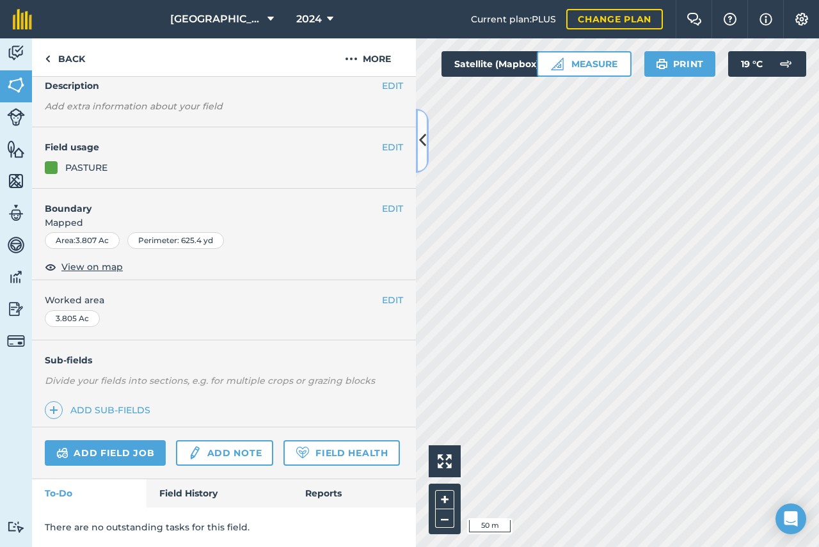
scroll to position [42, 0]
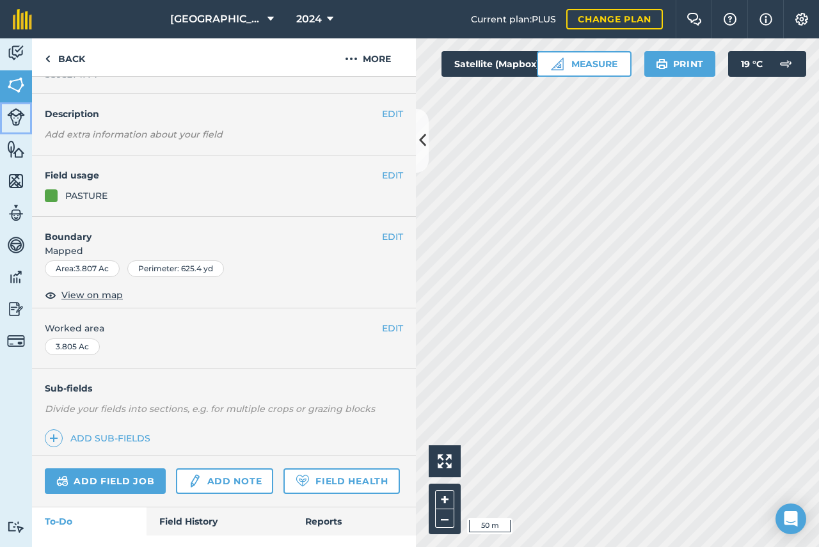
click at [20, 115] on img at bounding box center [16, 117] width 18 height 18
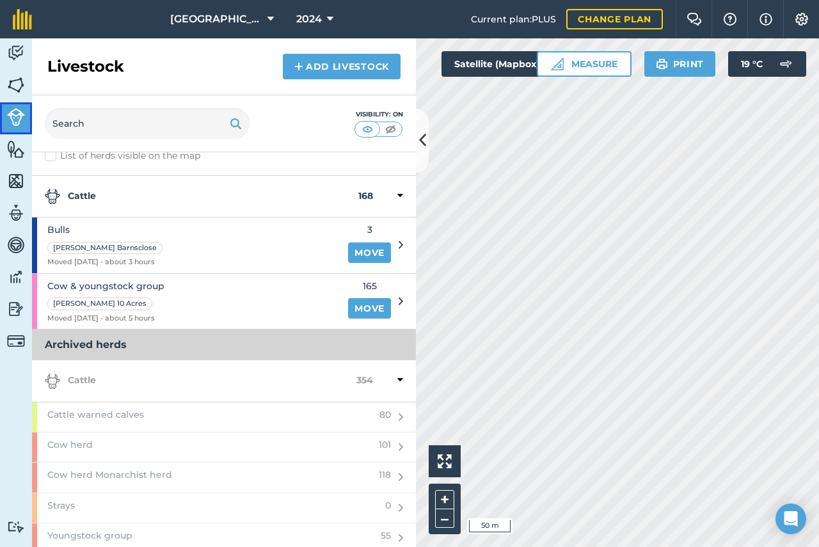
scroll to position [23, 0]
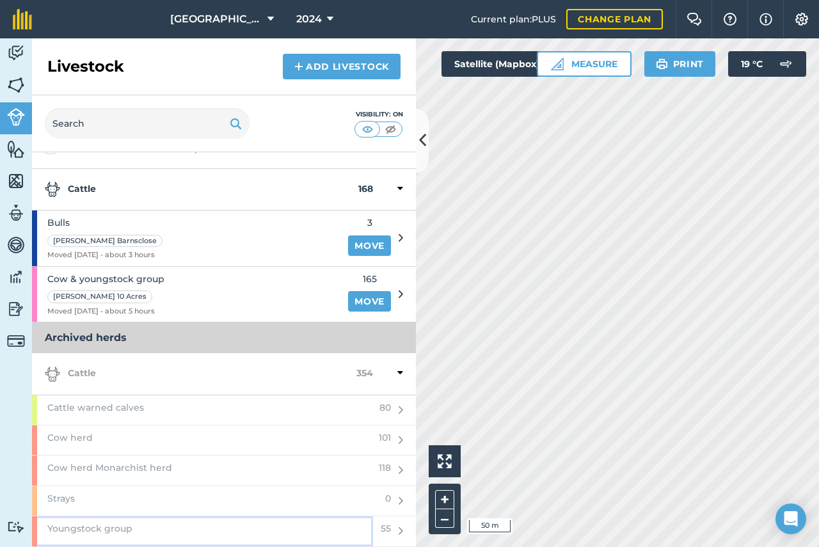
click at [97, 529] on span "Youngstock group" at bounding box center [89, 528] width 85 height 14
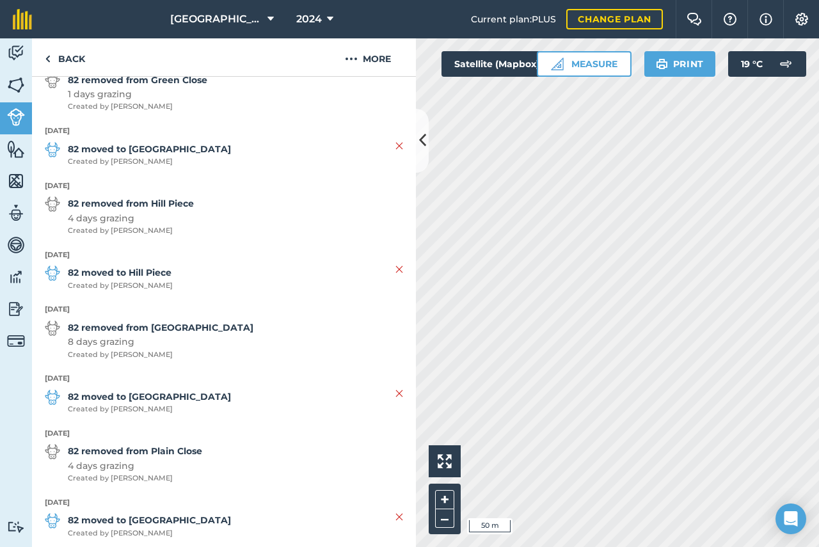
scroll to position [1279, 0]
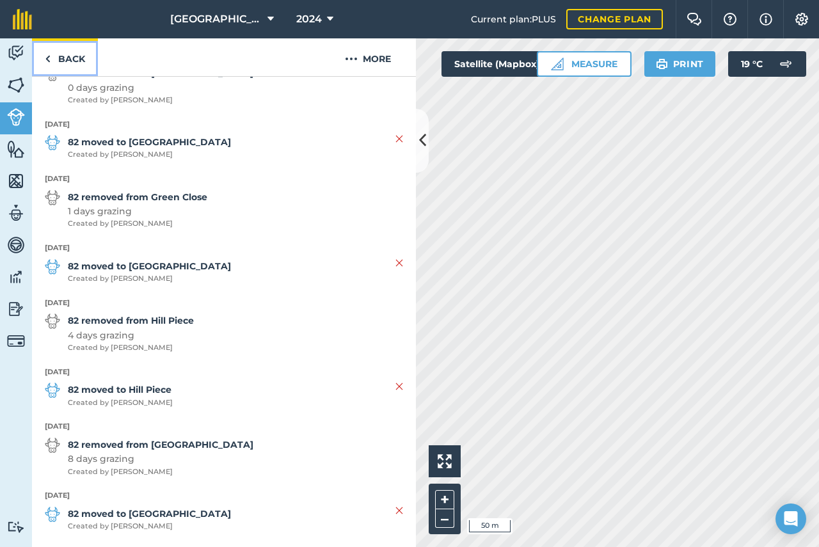
click at [63, 59] on link "Back" at bounding box center [65, 57] width 66 height 38
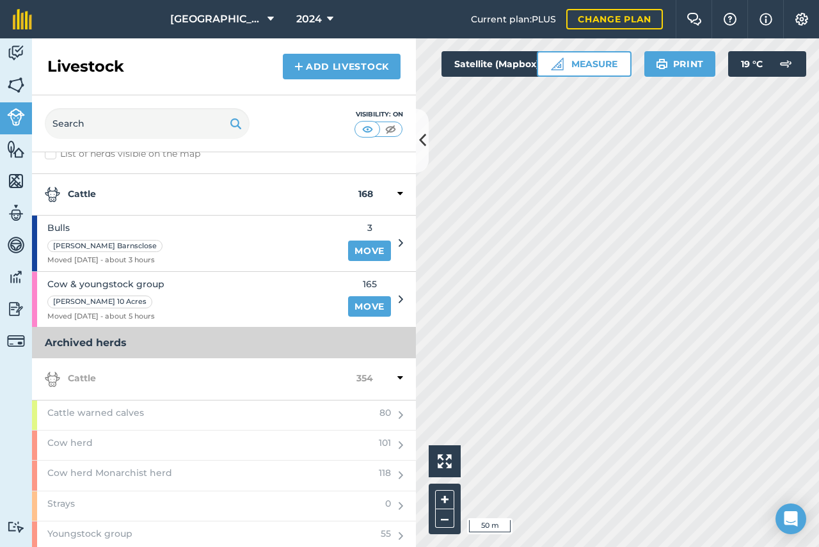
scroll to position [23, 0]
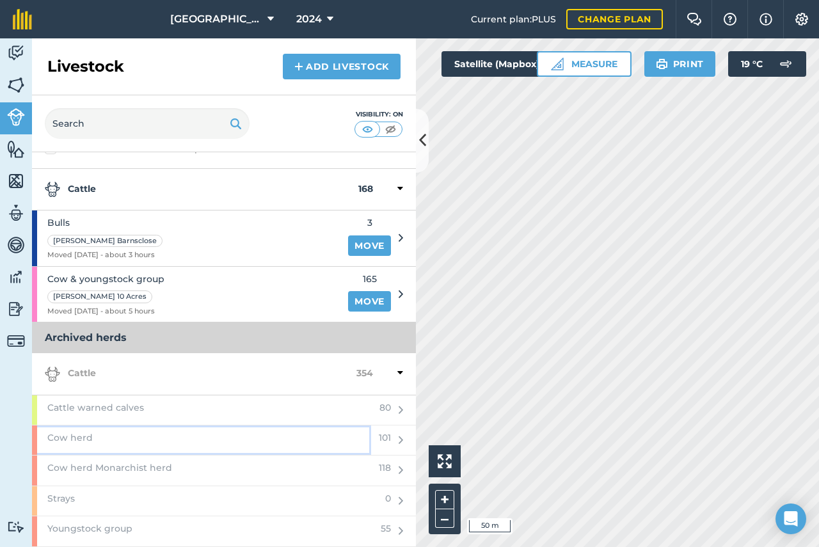
click at [79, 437] on span "Cow herd" at bounding box center [69, 438] width 45 height 14
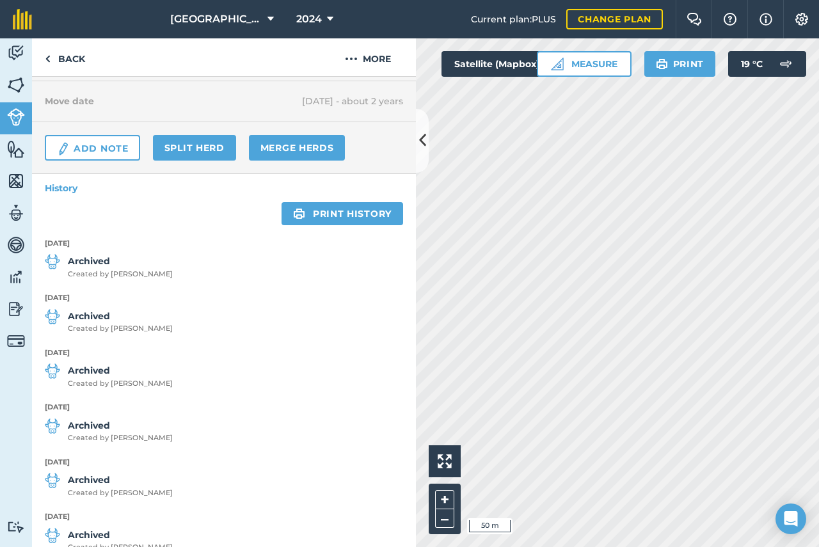
scroll to position [192, 0]
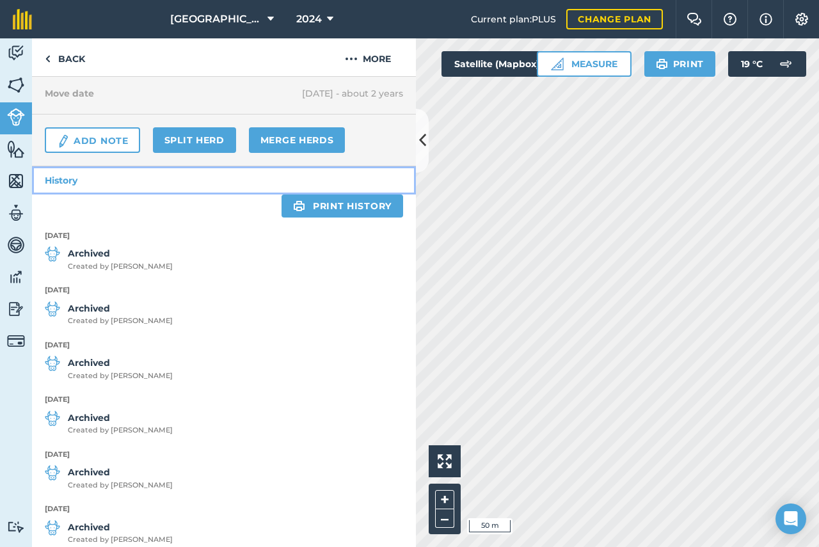
click at [58, 178] on link "History" at bounding box center [224, 180] width 384 height 28
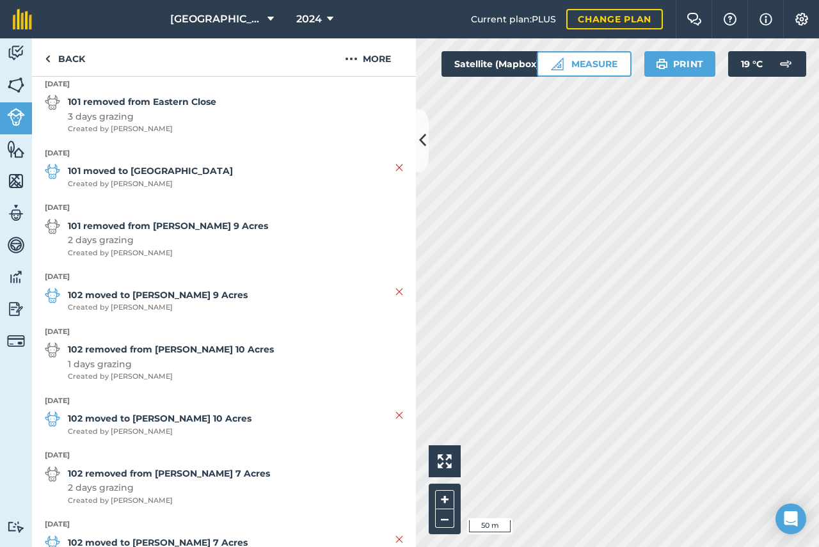
scroll to position [2047, 0]
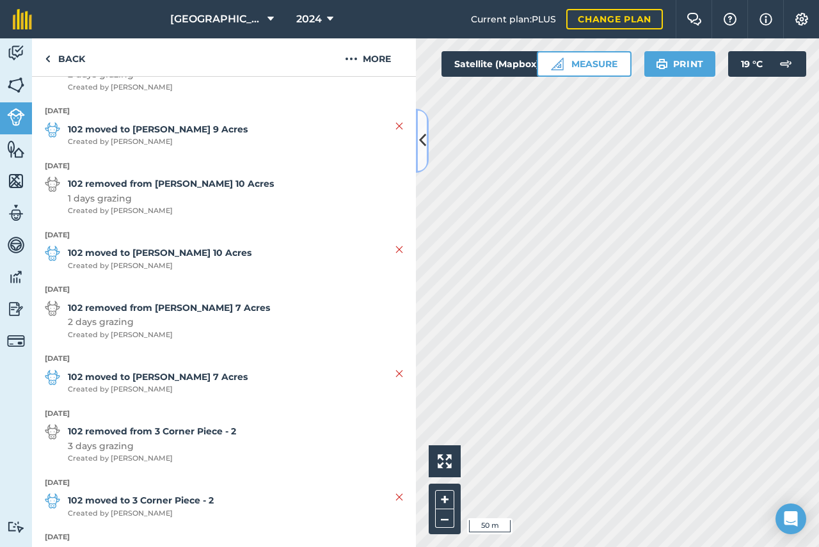
click at [422, 142] on icon at bounding box center [422, 140] width 7 height 22
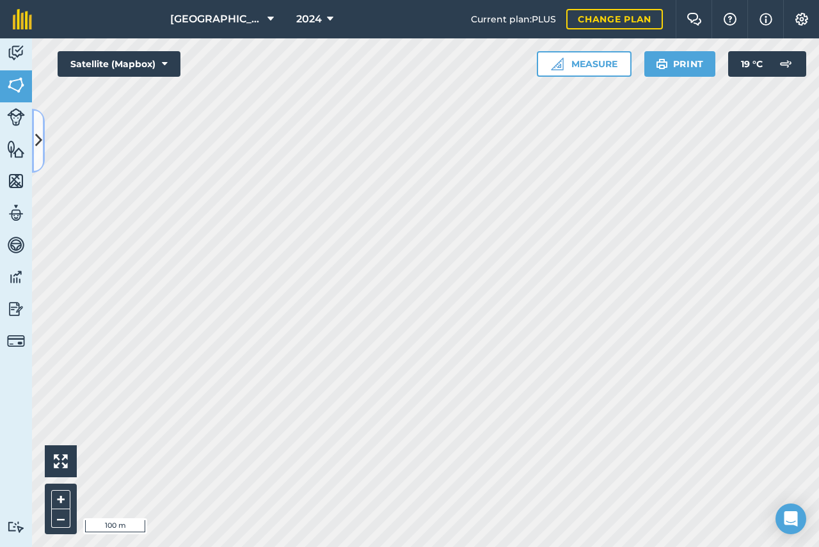
click at [36, 139] on icon at bounding box center [38, 140] width 7 height 22
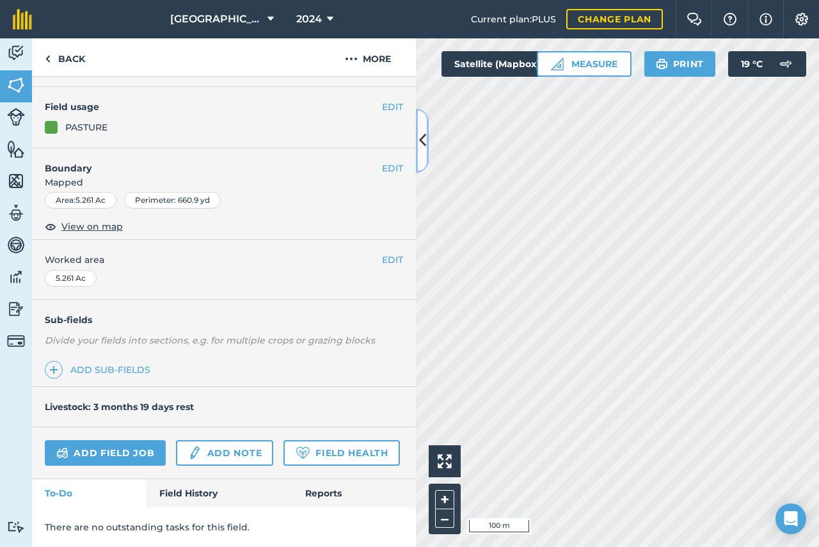
scroll to position [147, 0]
click at [202, 492] on link "Field History" at bounding box center [219, 493] width 145 height 28
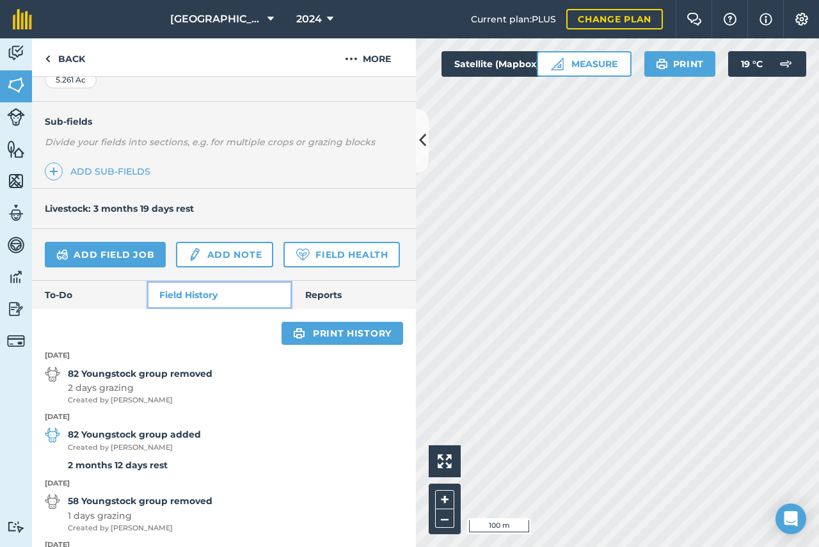
scroll to position [519, 0]
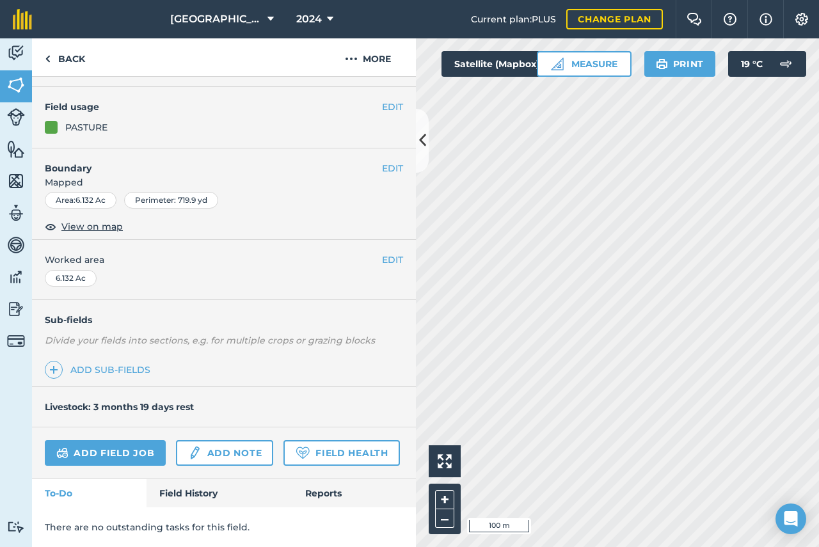
scroll to position [147, 0]
click at [199, 492] on link "Field History" at bounding box center [219, 493] width 145 height 28
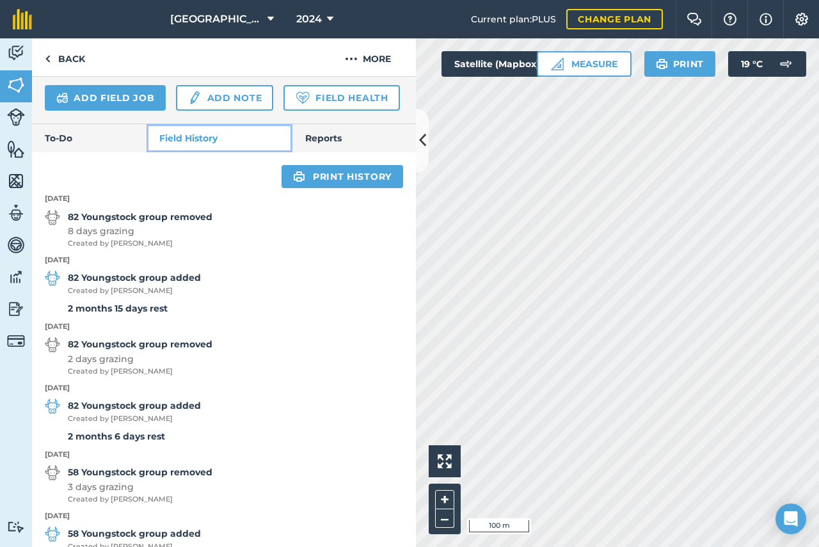
scroll to position [466, 0]
click at [148, 223] on strong "82 Youngstock group removed" at bounding box center [140, 216] width 145 height 14
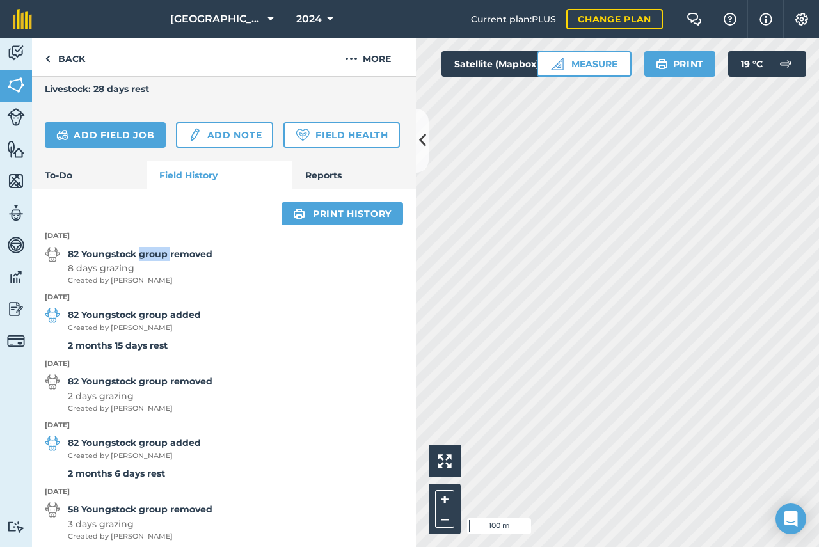
scroll to position [264, 0]
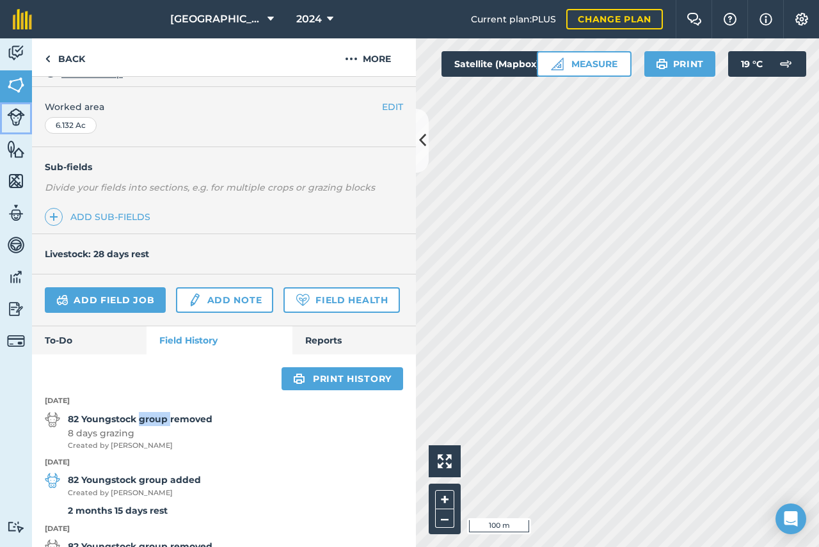
click at [12, 117] on img at bounding box center [16, 117] width 18 height 18
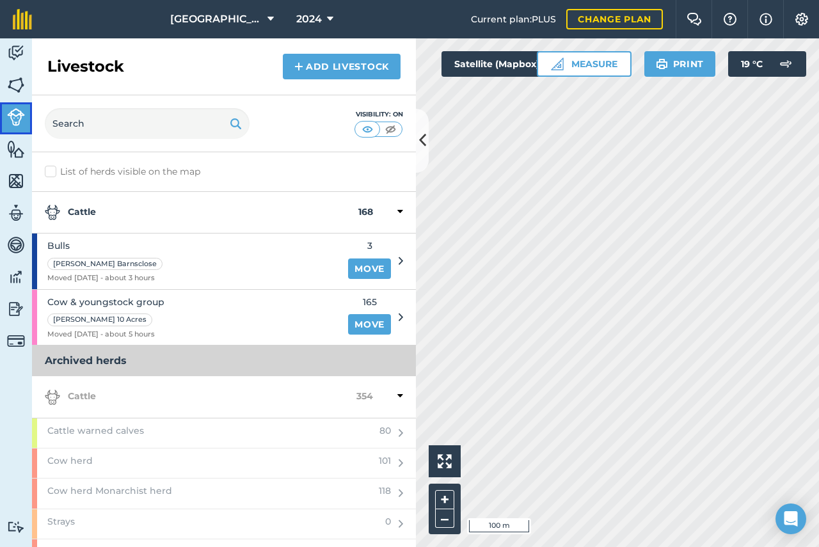
scroll to position [23, 0]
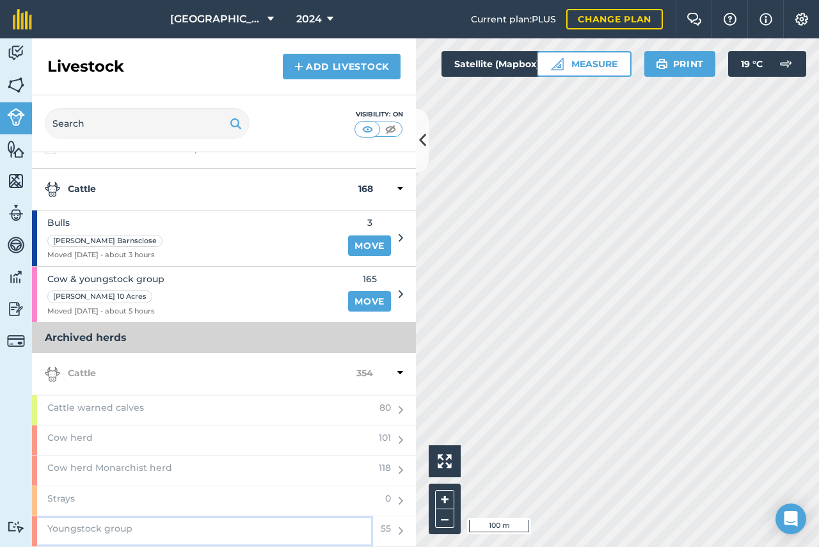
click at [118, 530] on span "Youngstock group" at bounding box center [89, 528] width 85 height 14
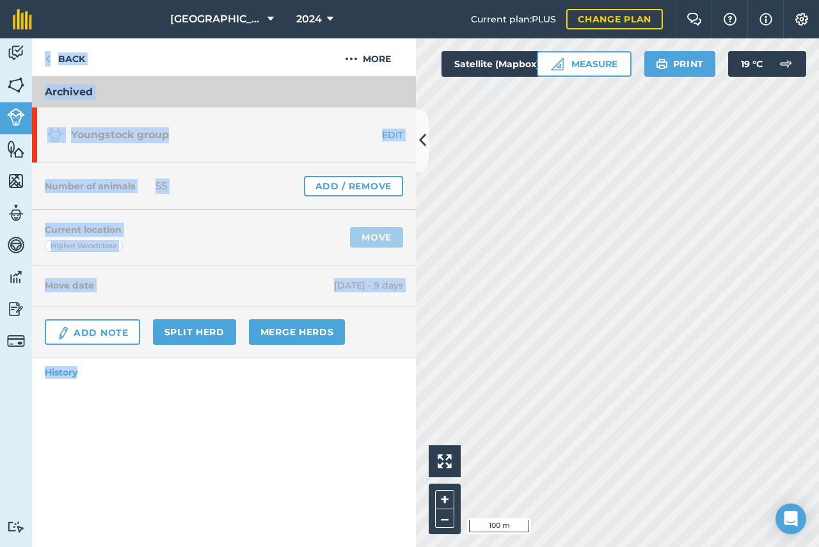
click at [120, 530] on div "Archived Youngstock group EDIT Number of animals 55 Add / Remove Current locati…" at bounding box center [224, 312] width 384 height 470
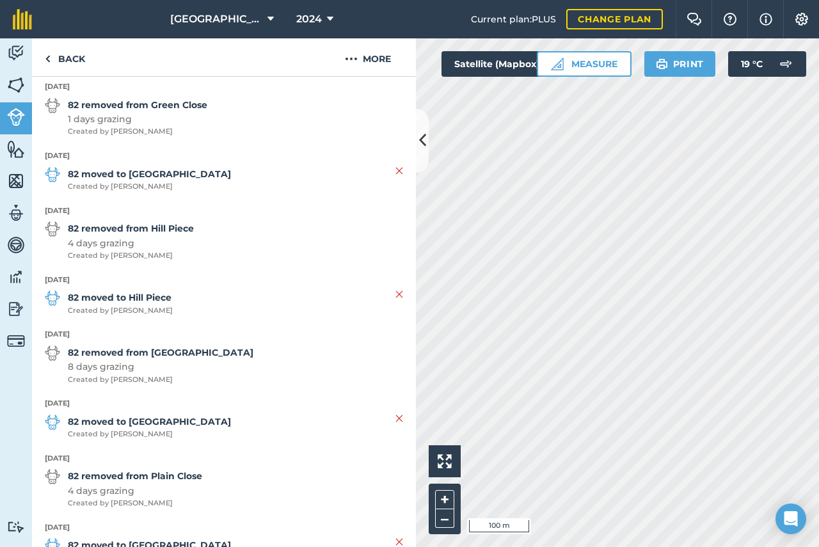
scroll to position [1407, 0]
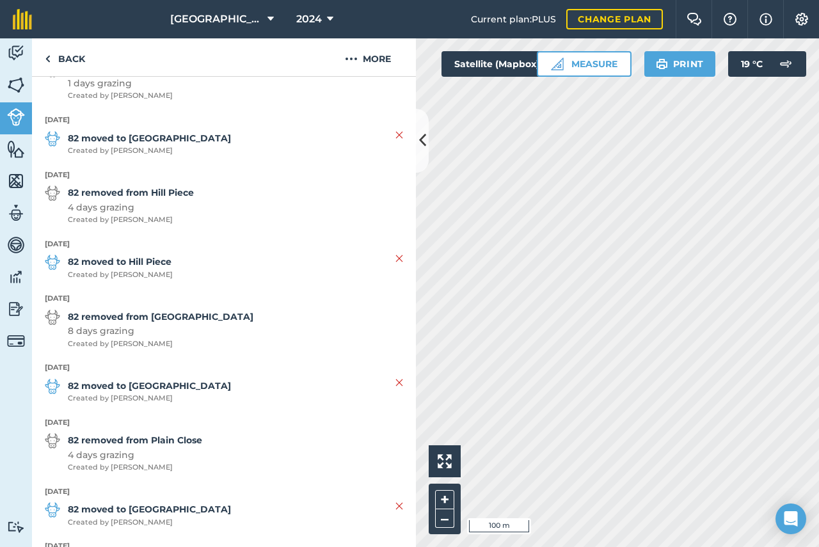
click at [180, 318] on strong "82 removed from [GEOGRAPHIC_DATA]" at bounding box center [161, 317] width 186 height 14
click at [114, 340] on span "Created by [PERSON_NAME]" at bounding box center [161, 344] width 186 height 12
click at [351, 60] on img at bounding box center [351, 58] width 13 height 15
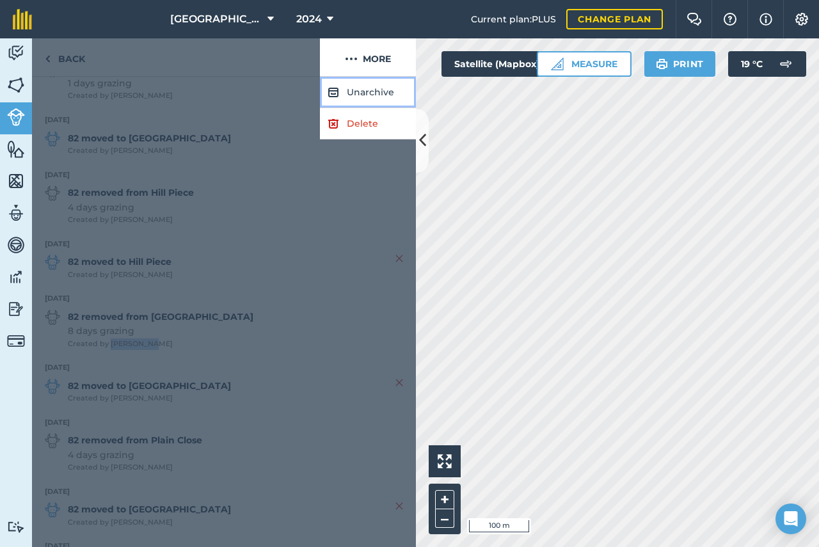
click at [351, 91] on button "Unarchive" at bounding box center [368, 92] width 96 height 31
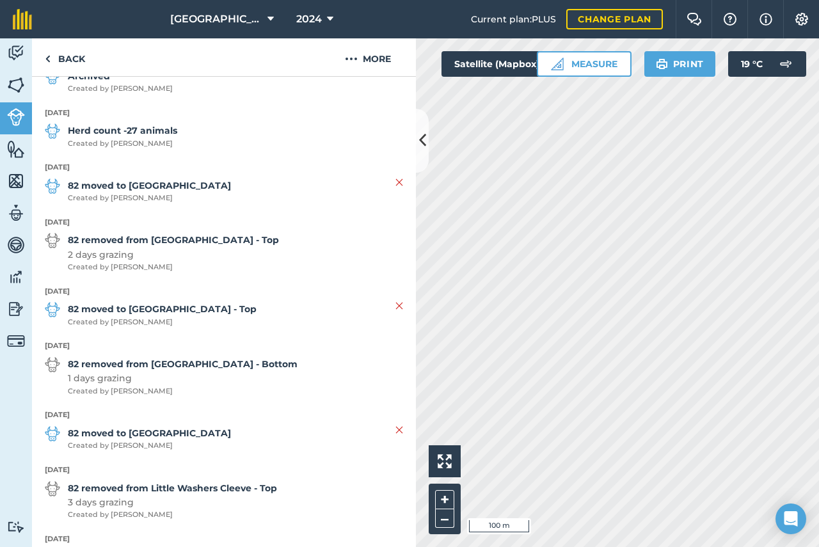
scroll to position [97, 0]
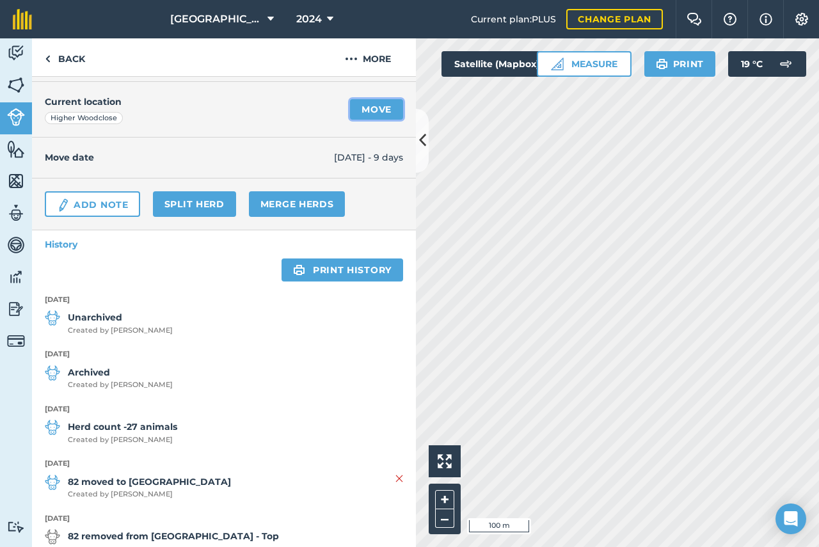
click at [356, 107] on link "Move" at bounding box center [376, 109] width 53 height 20
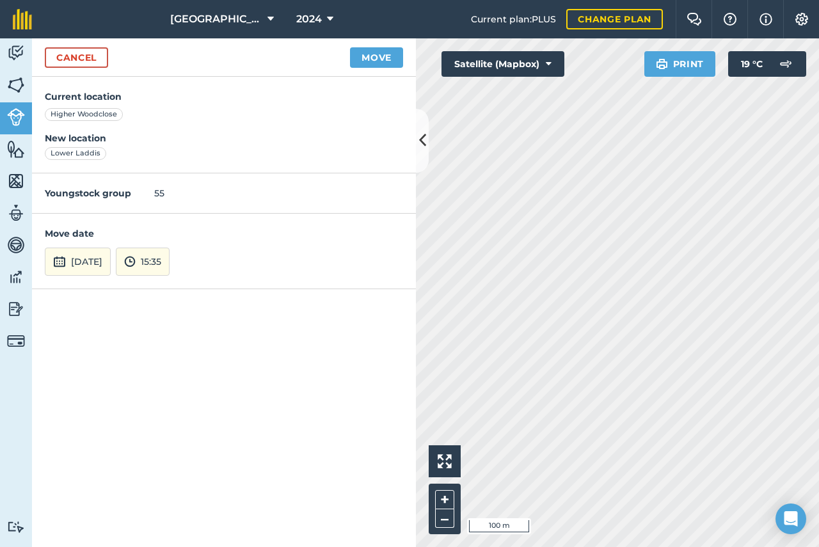
click at [80, 114] on div "Higher Woodclose" at bounding box center [84, 114] width 78 height 13
click at [71, 113] on div "Higher Woodclose" at bounding box center [84, 114] width 78 height 13
click at [104, 116] on div "Higher Woodclose" at bounding box center [84, 114] width 78 height 13
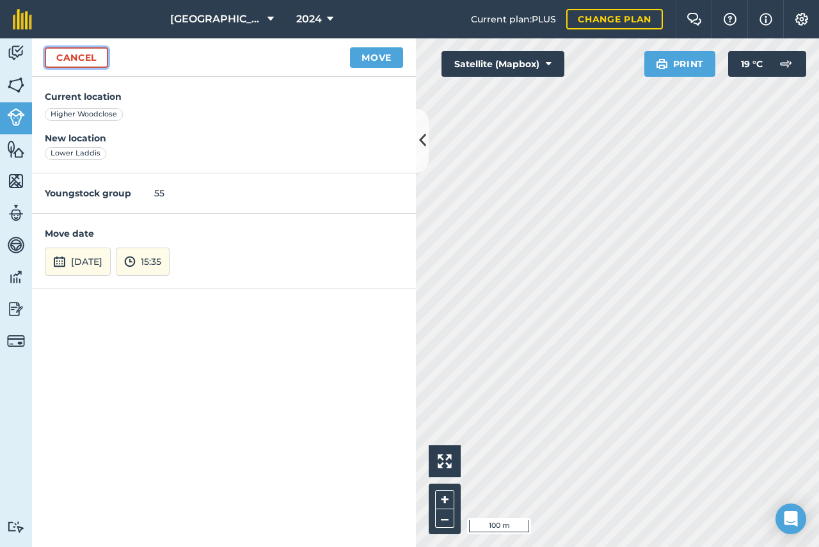
click at [85, 55] on link "Cancel" at bounding box center [76, 57] width 63 height 20
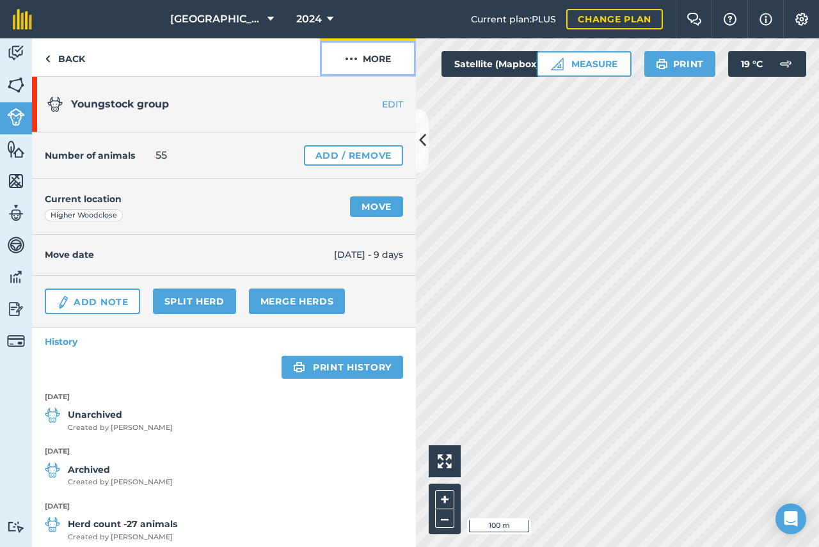
click at [351, 61] on img at bounding box center [351, 58] width 13 height 15
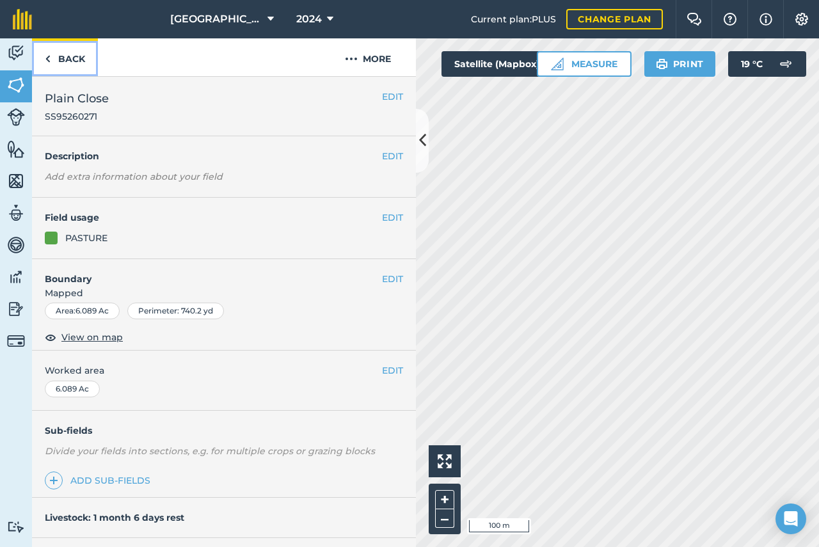
click at [70, 58] on link "Back" at bounding box center [65, 57] width 66 height 38
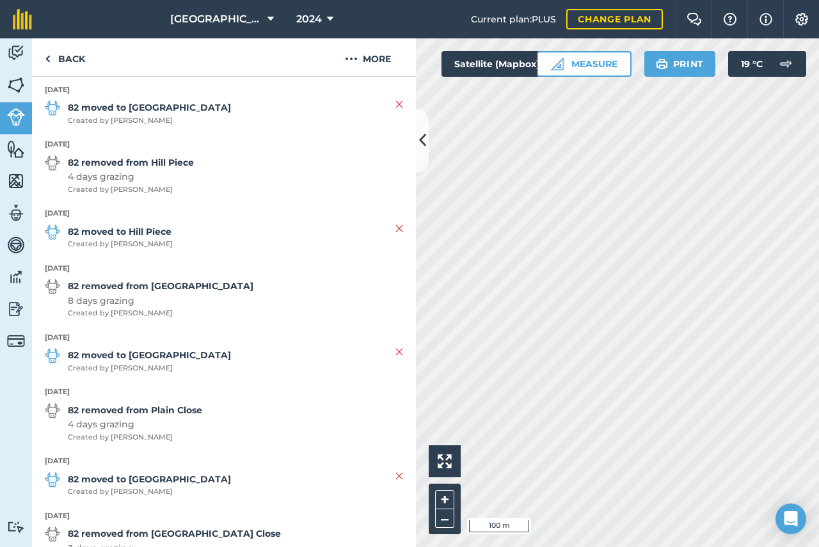
scroll to position [1599, 0]
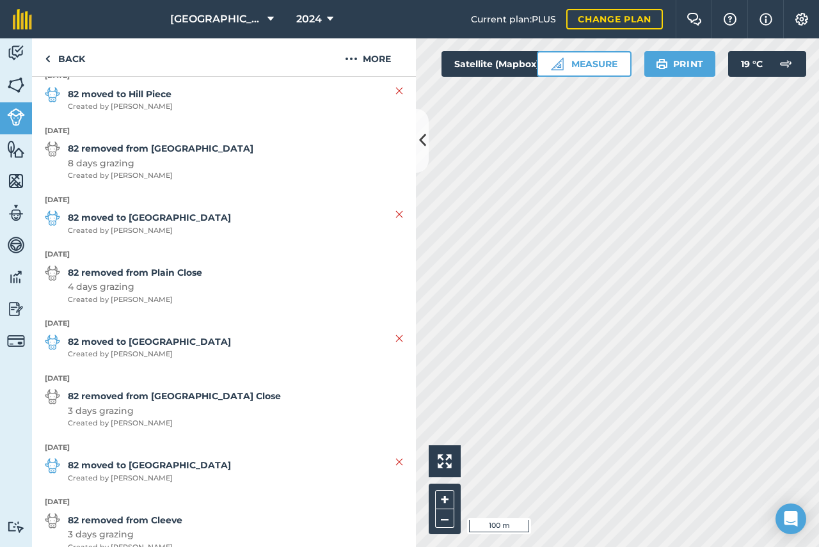
click at [183, 214] on strong "82 moved to [GEOGRAPHIC_DATA]" at bounding box center [149, 217] width 163 height 14
click at [50, 214] on img at bounding box center [52, 217] width 15 height 15
click at [106, 224] on strong "82 moved to [GEOGRAPHIC_DATA]" at bounding box center [149, 217] width 163 height 14
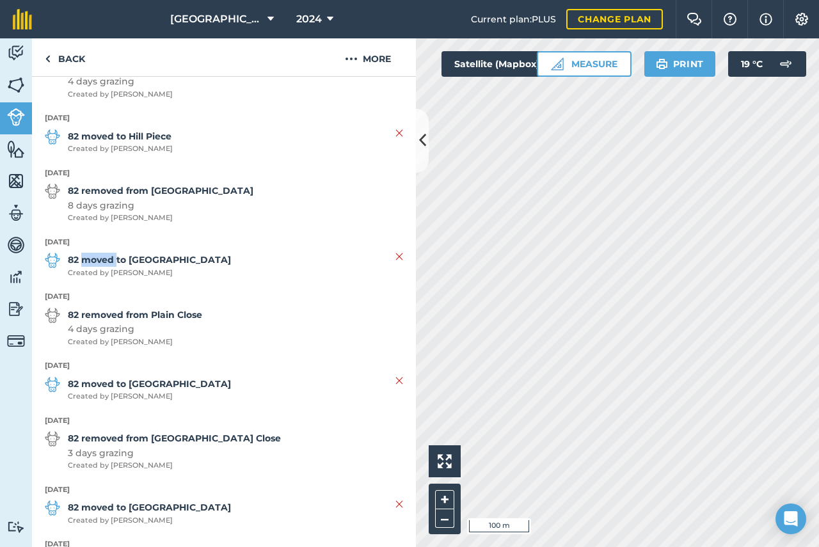
scroll to position [1471, 0]
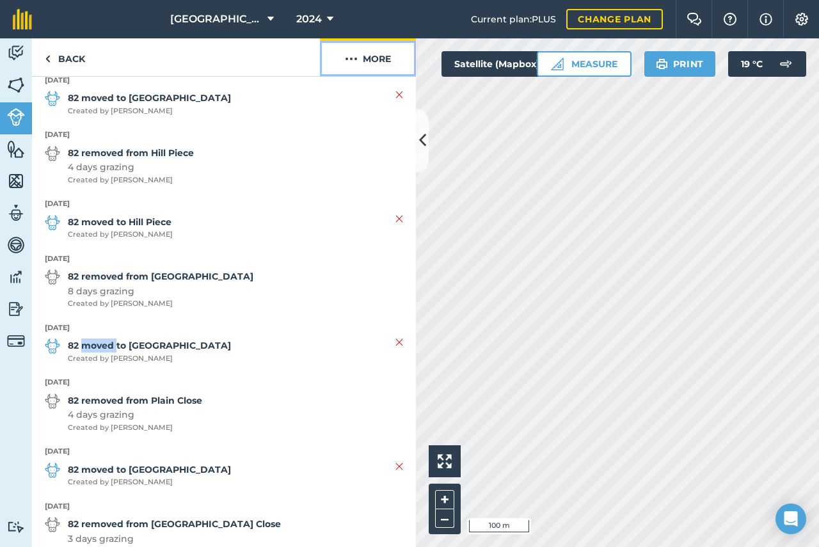
click at [356, 63] on img at bounding box center [351, 58] width 13 height 15
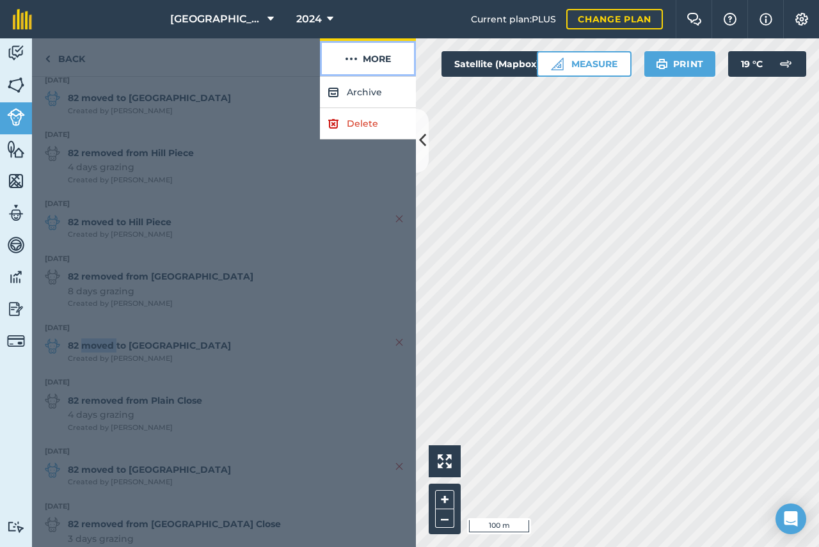
click at [356, 63] on img at bounding box center [351, 58] width 13 height 15
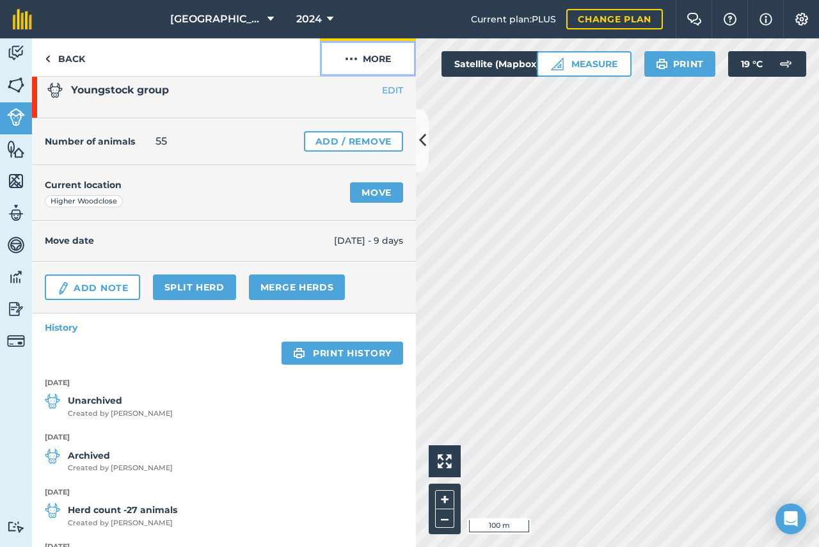
scroll to position [0, 0]
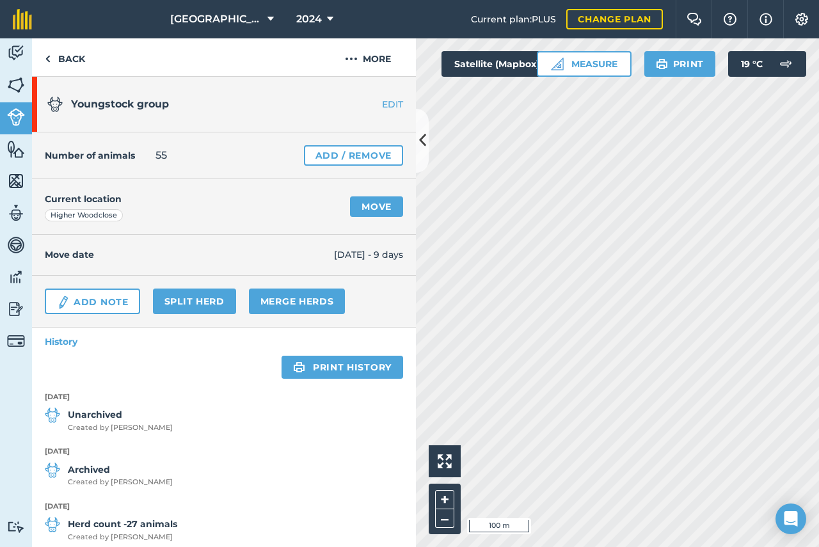
click at [377, 107] on link "EDIT" at bounding box center [375, 104] width 81 height 13
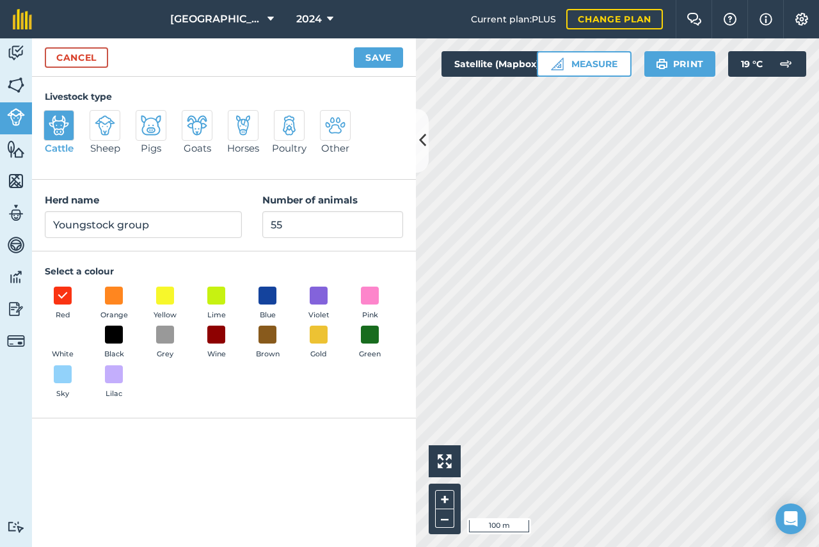
click at [378, 106] on div "Livestock type Cattle Sheep Pigs Goats Horses Poultry Other" at bounding box center [224, 128] width 384 height 103
click at [82, 63] on link "Cancel" at bounding box center [76, 57] width 63 height 20
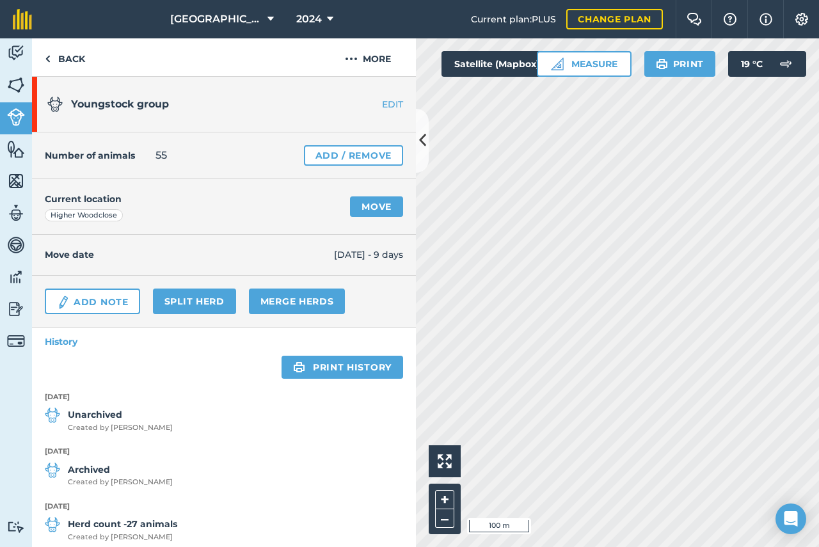
click at [112, 212] on div "Higher Woodclose" at bounding box center [84, 215] width 78 height 13
click at [114, 210] on div "Higher Woodclose" at bounding box center [84, 215] width 78 height 13
click at [371, 203] on link "Move" at bounding box center [376, 206] width 53 height 20
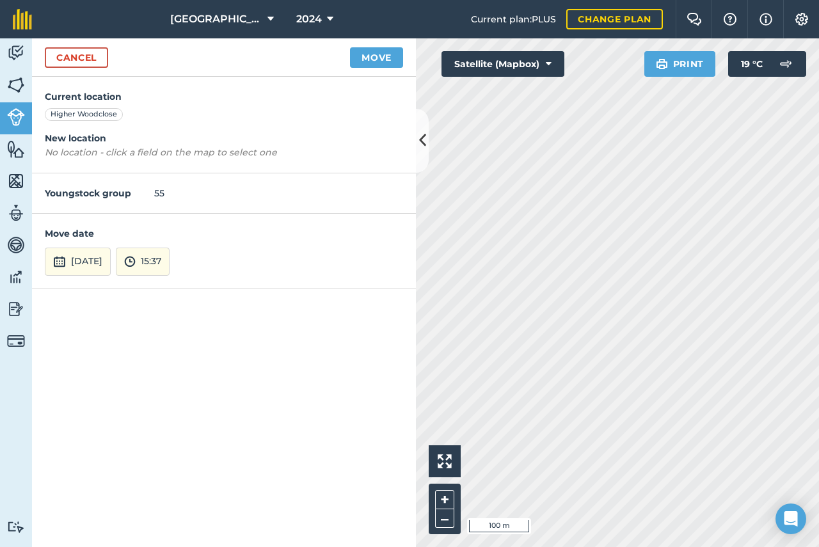
click at [99, 116] on div "Higher Woodclose" at bounding box center [84, 114] width 78 height 13
click at [94, 264] on button "[DATE]" at bounding box center [78, 262] width 66 height 28
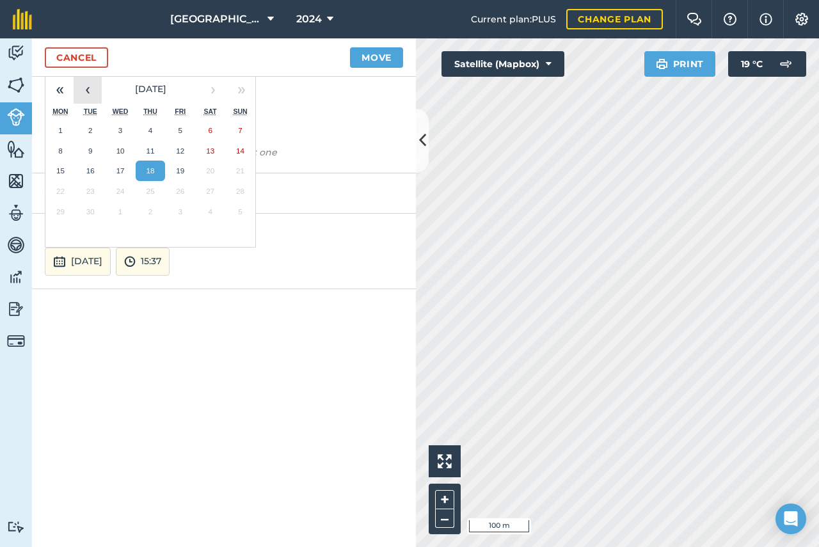
click at [89, 90] on button "‹" at bounding box center [88, 89] width 28 height 28
click at [217, 172] on button "16" at bounding box center [210, 171] width 30 height 20
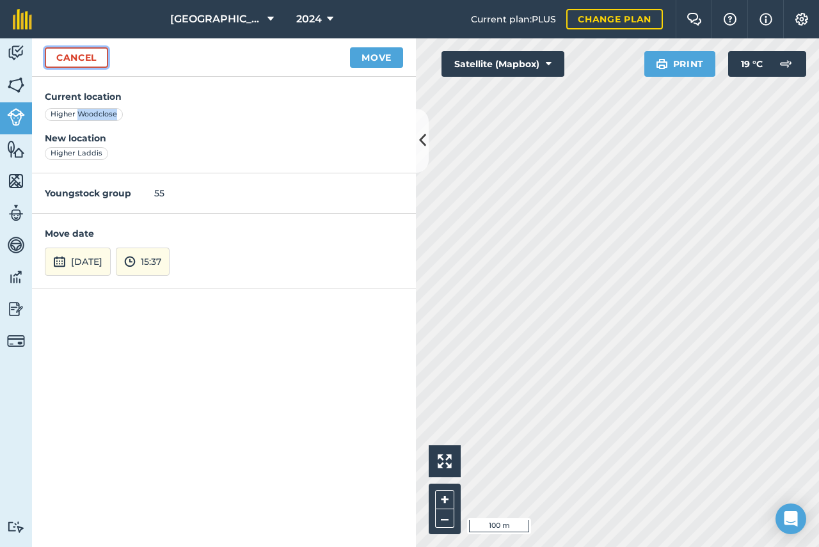
click at [81, 55] on link "Cancel" at bounding box center [76, 57] width 63 height 20
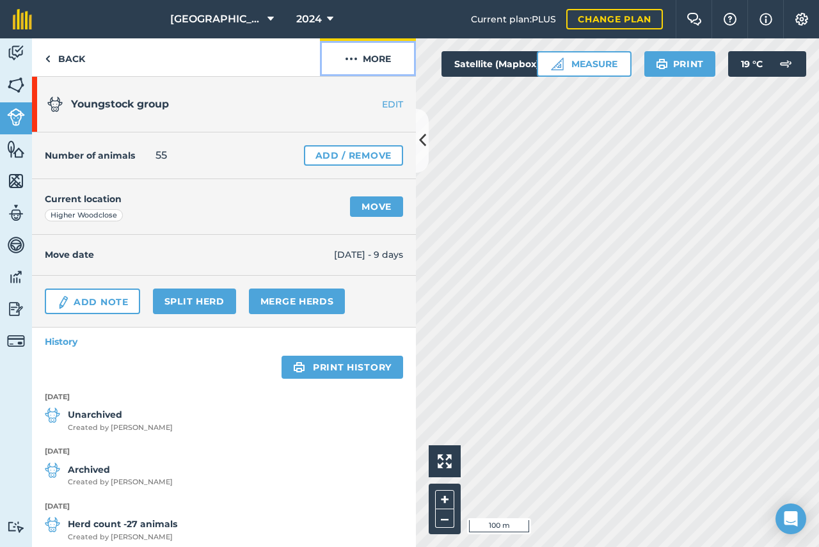
click at [353, 60] on img at bounding box center [351, 58] width 13 height 15
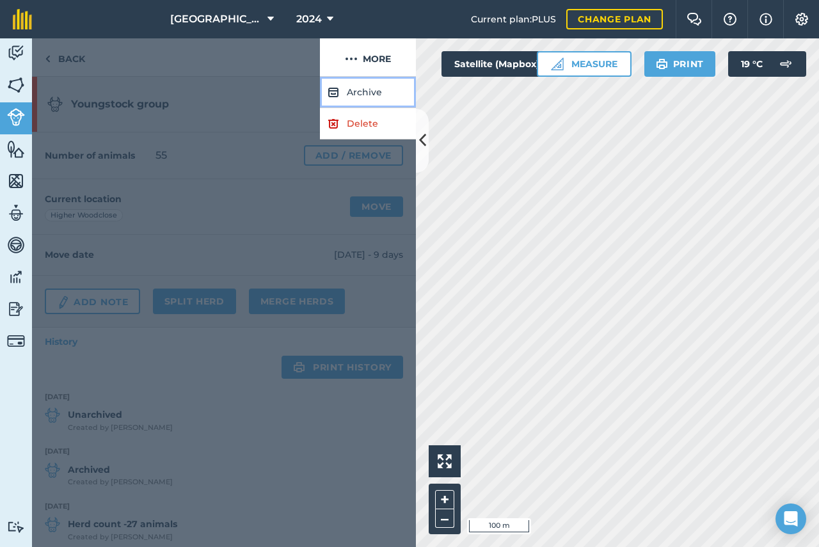
click at [356, 91] on button "Archive" at bounding box center [368, 92] width 96 height 31
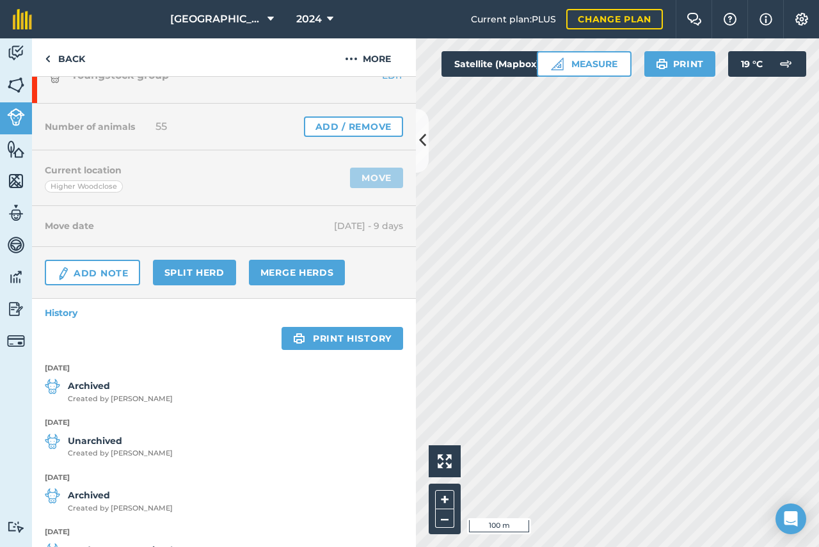
scroll to position [128, 0]
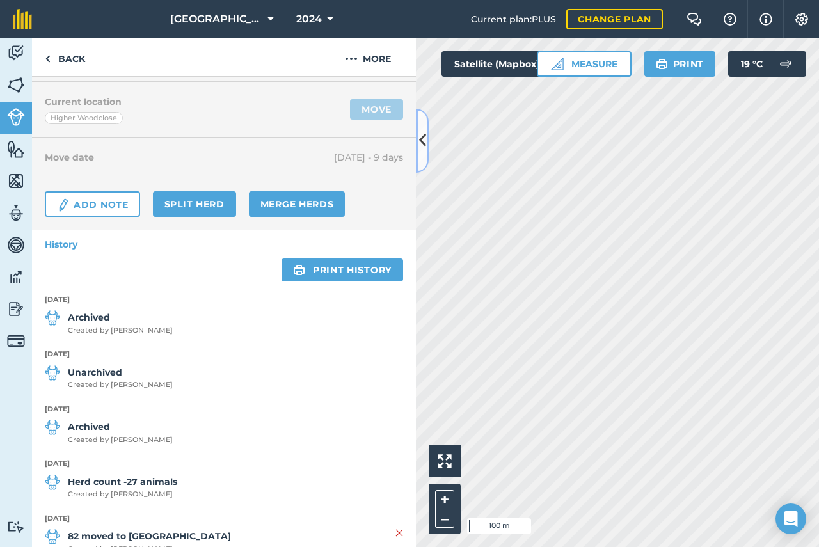
click at [421, 141] on icon at bounding box center [422, 140] width 7 height 22
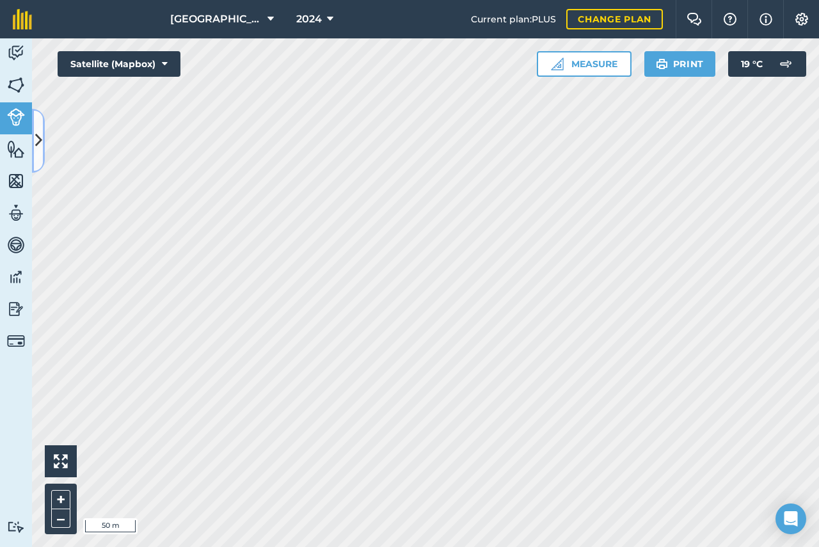
click at [36, 139] on icon at bounding box center [38, 140] width 7 height 22
